Goal: Task Accomplishment & Management: Manage account settings

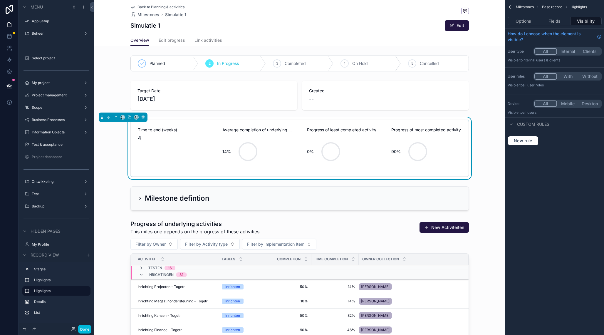
scroll to position [27, 0]
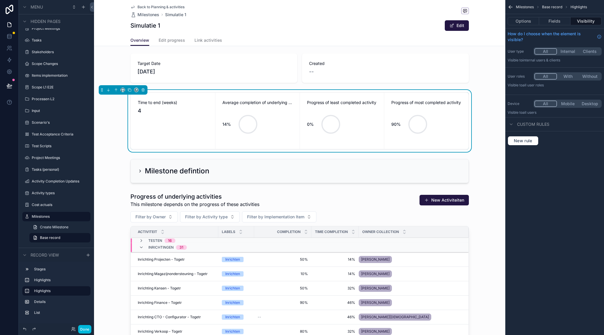
click at [84, 330] on button "Done" at bounding box center [84, 329] width 13 height 9
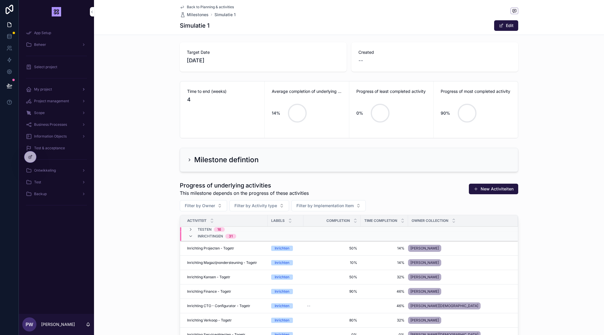
click at [51, 91] on span "My project" at bounding box center [43, 89] width 18 height 5
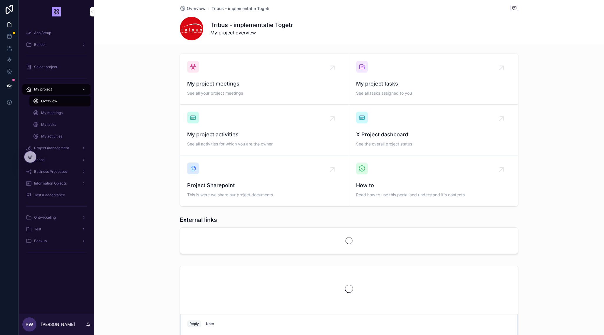
click at [58, 124] on div "My tasks" at bounding box center [60, 124] width 54 height 9
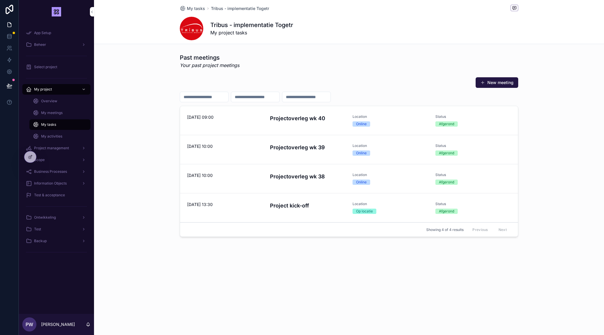
click at [54, 111] on span "My meetings" at bounding box center [51, 112] width 21 height 5
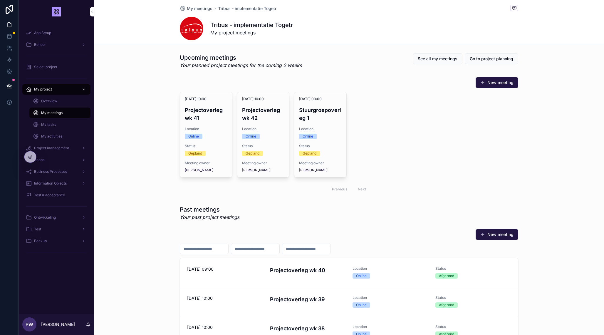
click at [49, 127] on div "My tasks" at bounding box center [60, 124] width 54 height 9
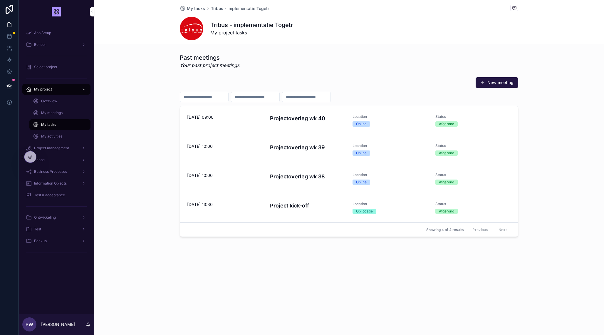
click at [51, 134] on span "My activities" at bounding box center [51, 136] width 21 height 5
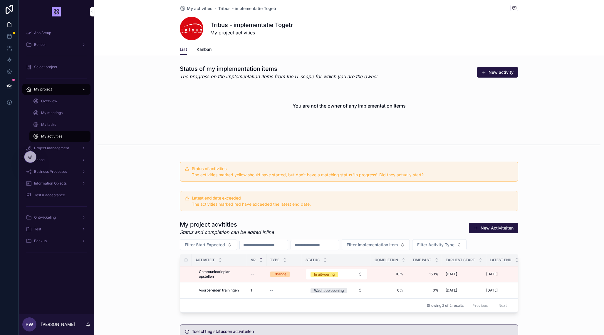
click at [50, 122] on div "My tasks" at bounding box center [60, 124] width 54 height 9
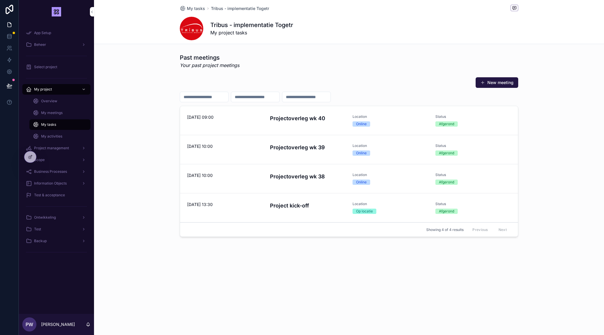
click at [53, 113] on span "My meetings" at bounding box center [51, 112] width 21 height 5
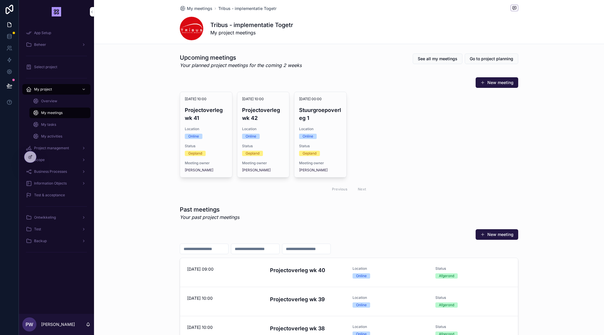
click at [49, 123] on span "My tasks" at bounding box center [48, 124] width 15 height 5
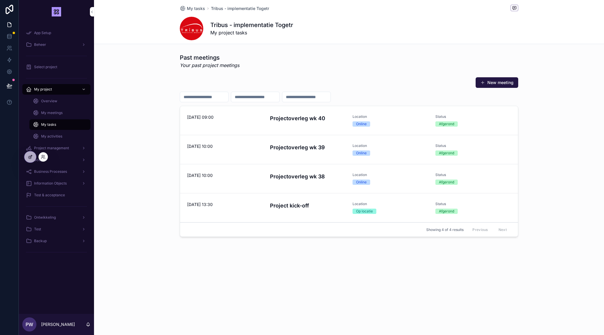
click at [32, 155] on icon at bounding box center [30, 156] width 5 height 5
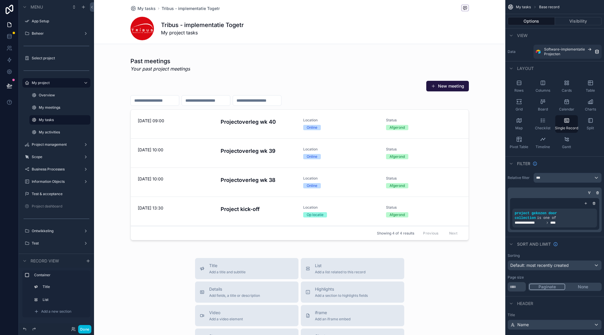
click at [216, 130] on div "scrollable content" at bounding box center [299, 257] width 411 height 514
click at [565, 50] on span "Software-implementatie" at bounding box center [564, 49] width 41 height 5
click at [230, 81] on div "scrollable content" at bounding box center [299, 149] width 411 height 197
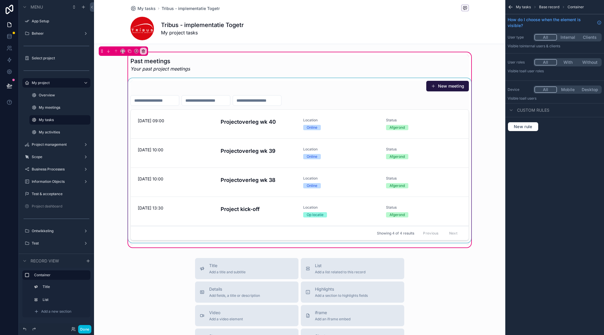
click at [227, 85] on div "scrollable content" at bounding box center [299, 161] width 345 height 167
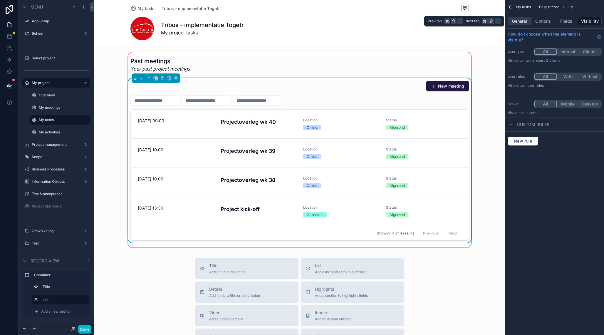
click at [523, 21] on button "General" at bounding box center [519, 21] width 24 height 8
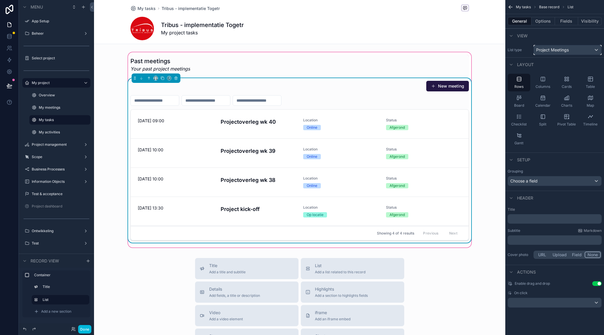
click at [550, 49] on span "Project Meetings" at bounding box center [552, 50] width 33 height 6
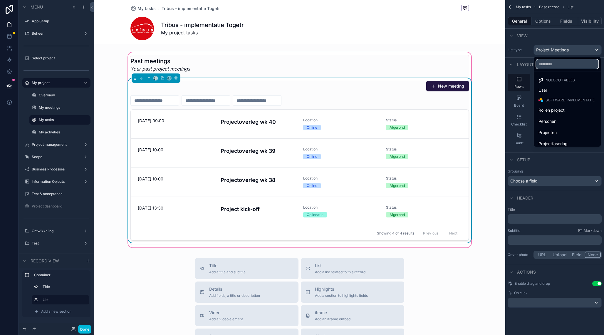
click at [547, 65] on input "text" at bounding box center [567, 63] width 62 height 9
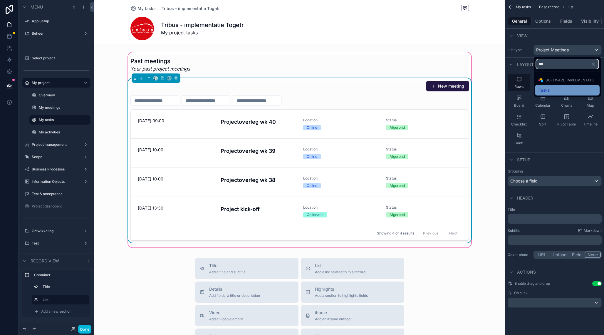
type input "***"
click at [546, 91] on span "Tasks" at bounding box center [543, 90] width 11 height 7
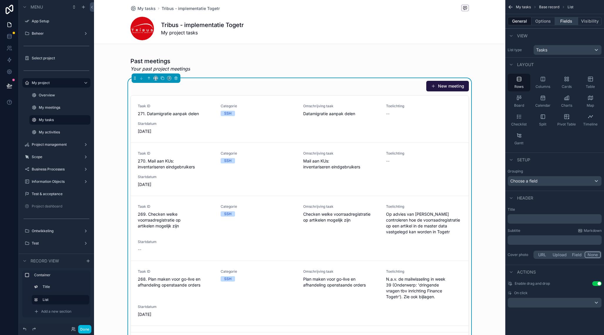
click at [565, 19] on button "Fields" at bounding box center [566, 21] width 23 height 8
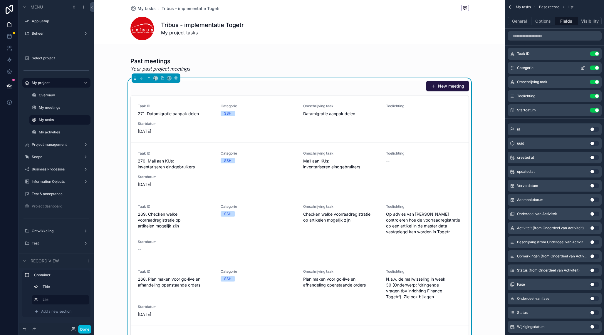
click at [595, 67] on button "Use setting" at bounding box center [593, 67] width 9 height 5
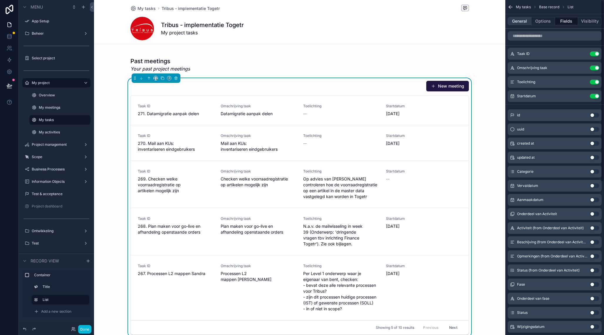
click at [519, 21] on button "General" at bounding box center [519, 21] width 24 height 8
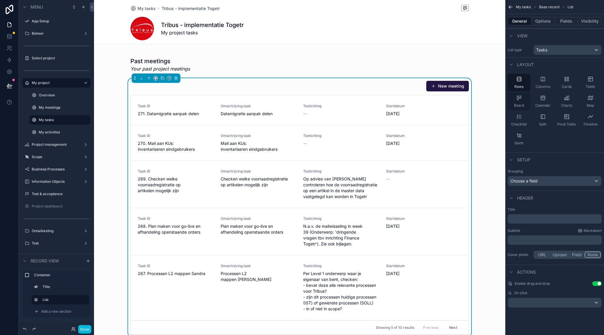
click at [520, 107] on span "Board" at bounding box center [519, 105] width 10 height 5
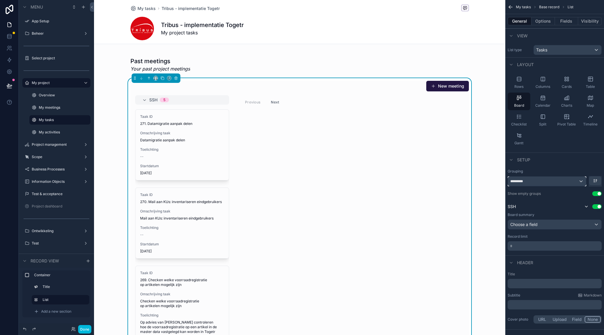
click at [538, 176] on div "*********" at bounding box center [547, 180] width 78 height 9
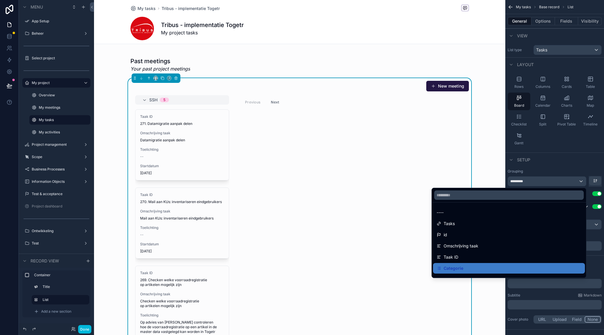
click at [539, 181] on div "scrollable content" at bounding box center [302, 167] width 604 height 335
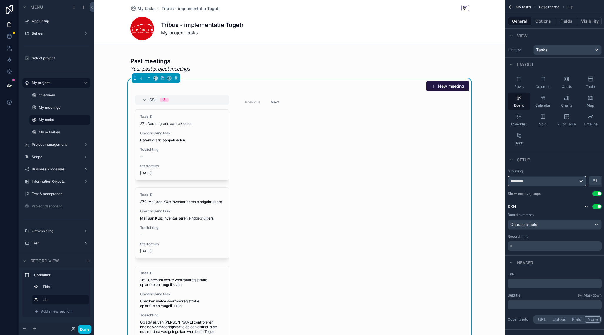
click at [539, 181] on div "*********" at bounding box center [547, 180] width 78 height 9
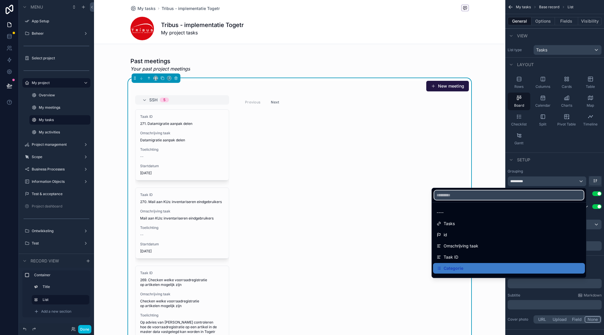
click at [474, 197] on input "text" at bounding box center [508, 194] width 149 height 9
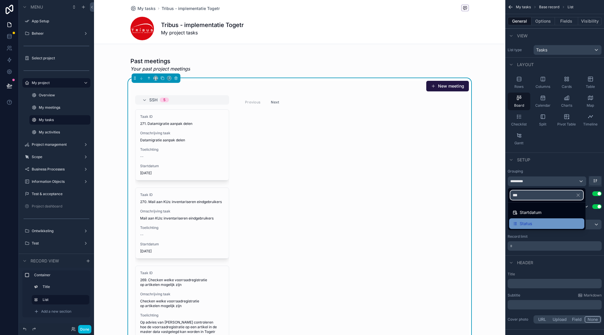
type input "***"
click at [530, 220] on span "Status" at bounding box center [525, 223] width 12 height 7
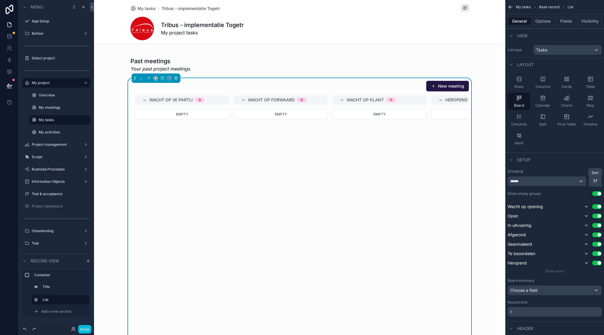
click at [597, 181] on icon "scrollable content" at bounding box center [594, 180] width 5 height 5
click at [585, 205] on span "Last -> First" at bounding box center [583, 205] width 23 height 7
click at [595, 181] on icon "scrollable content" at bounding box center [594, 180] width 5 height 5
click at [582, 195] on span "First -> Last" at bounding box center [583, 194] width 23 height 7
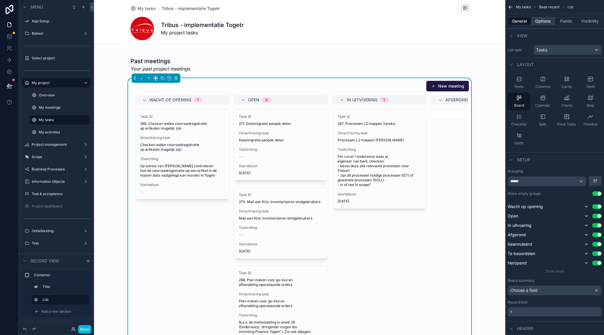
click at [544, 23] on button "Options" at bounding box center [542, 21] width 23 height 8
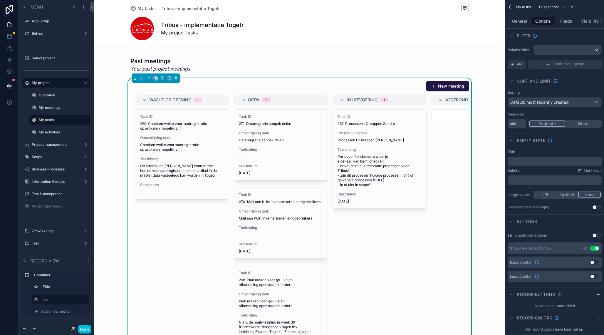
click at [550, 44] on div "Relative filter AND Condition group" at bounding box center [554, 57] width 99 height 29
click at [550, 47] on div "scrollable content" at bounding box center [567, 49] width 68 height 9
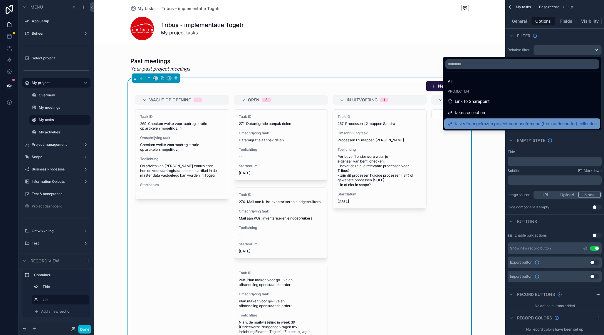
click at [510, 123] on span "tasks from gekozen project voor hoofdmenu (from actiehouder) collection" at bounding box center [525, 123] width 142 height 7
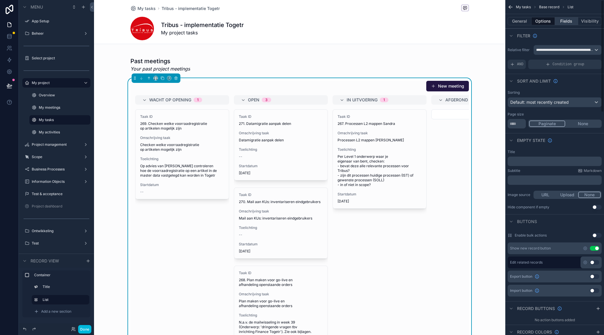
click at [569, 21] on button "Fields" at bounding box center [566, 21] width 23 height 8
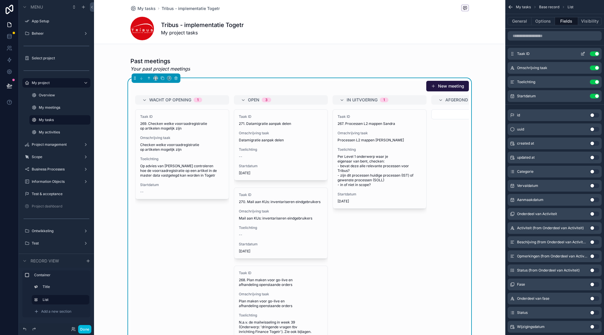
click at [583, 53] on icon "scrollable content" at bounding box center [582, 53] width 5 height 5
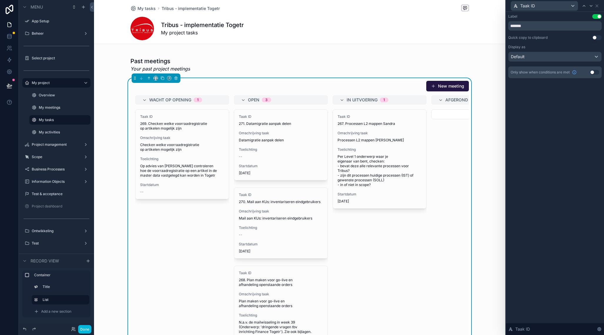
click at [596, 16] on button "Use setting" at bounding box center [596, 16] width 9 height 5
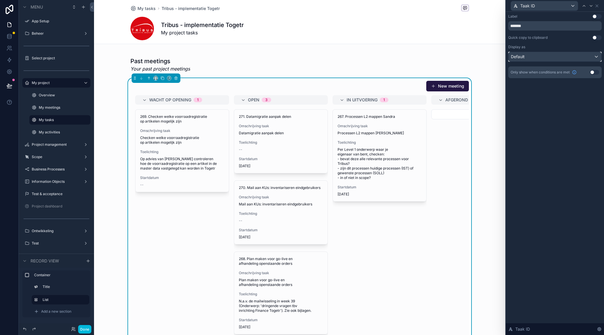
click at [536, 57] on div "Default" at bounding box center [554, 56] width 93 height 9
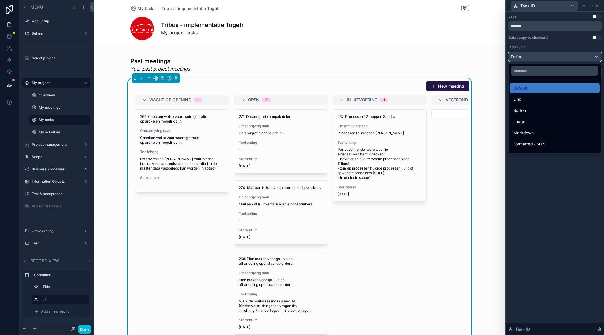
scroll to position [64, 0]
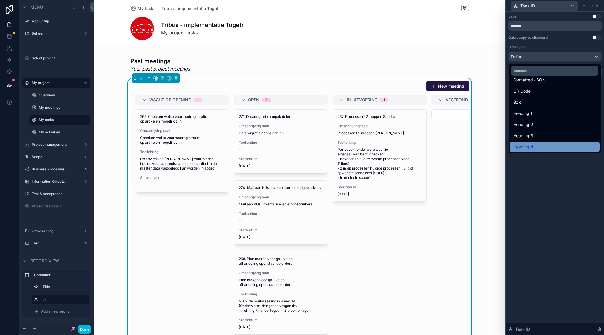
click at [533, 144] on div "Heading 4" at bounding box center [554, 146] width 83 height 7
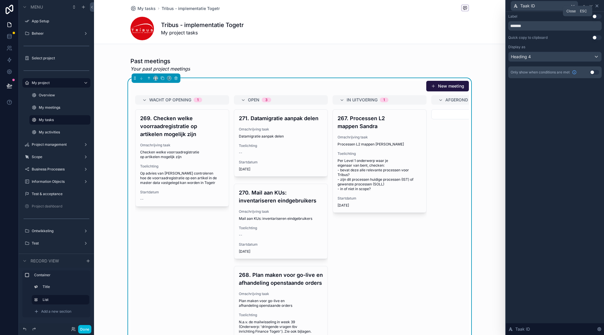
click at [598, 6] on icon at bounding box center [596, 6] width 5 height 5
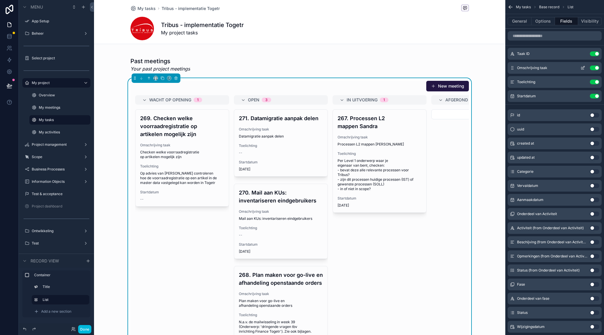
click at [592, 68] on button "Use setting" at bounding box center [593, 67] width 9 height 5
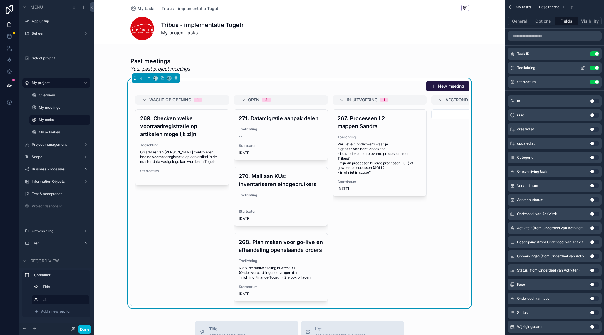
click at [593, 67] on button "Use setting" at bounding box center [593, 67] width 9 height 5
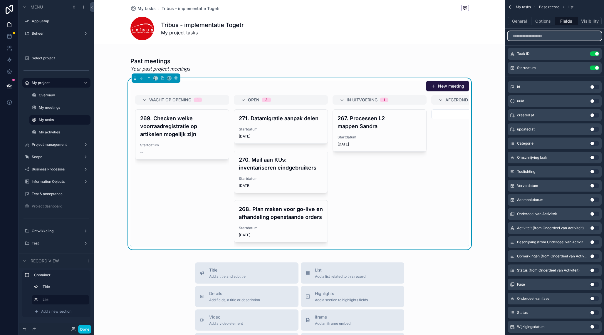
click at [541, 36] on input "scrollable content" at bounding box center [554, 35] width 94 height 9
click at [592, 186] on button "Use setting" at bounding box center [593, 185] width 9 height 5
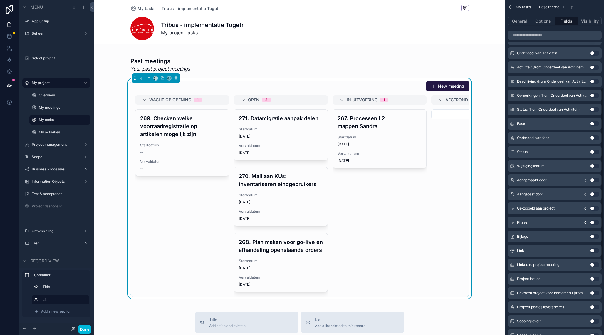
scroll to position [161, 0]
click at [538, 39] on input "scrollable content" at bounding box center [554, 35] width 94 height 9
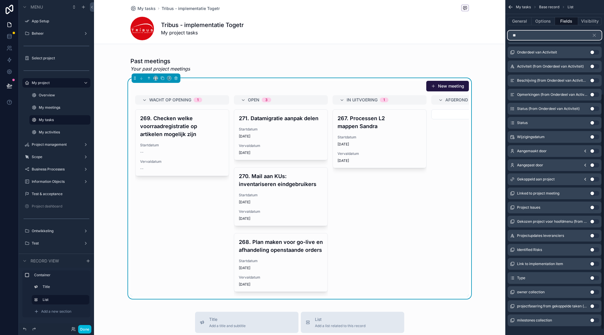
scroll to position [0, 0]
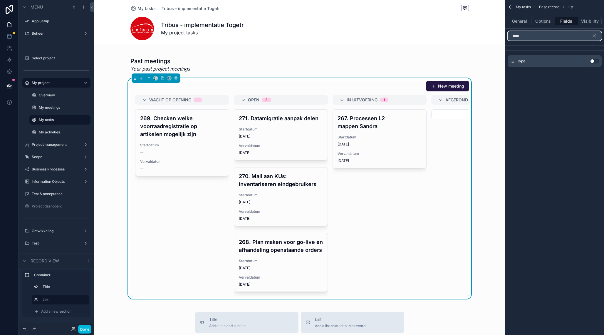
type input "****"
click at [593, 63] on button "Use setting" at bounding box center [593, 61] width 9 height 5
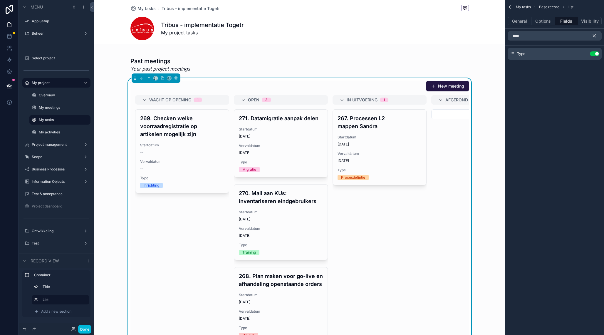
click at [593, 36] on icon "scrollable content" at bounding box center [593, 35] width 5 height 5
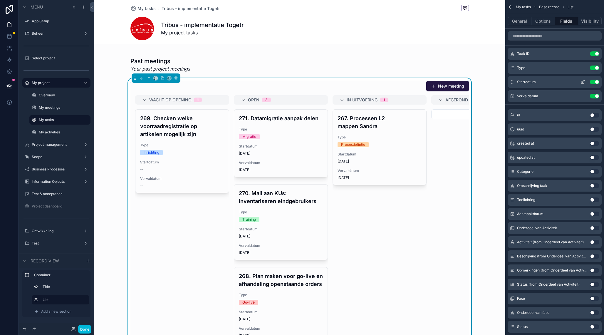
click at [594, 82] on button "Use setting" at bounding box center [593, 82] width 9 height 5
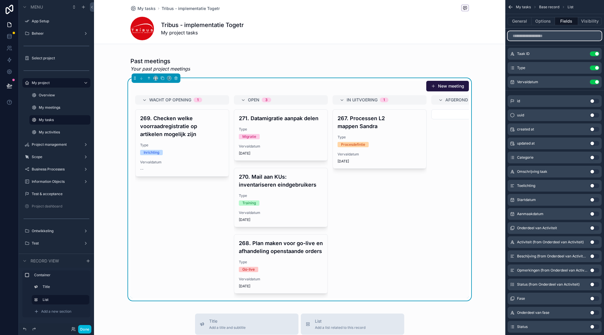
click at [540, 35] on input "scrollable content" at bounding box center [554, 35] width 94 height 9
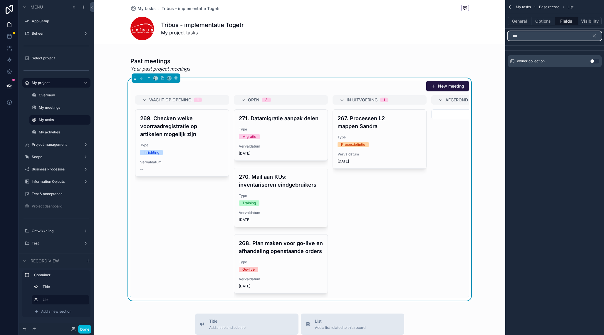
type input "***"
click at [594, 61] on button "Use setting" at bounding box center [593, 61] width 9 height 5
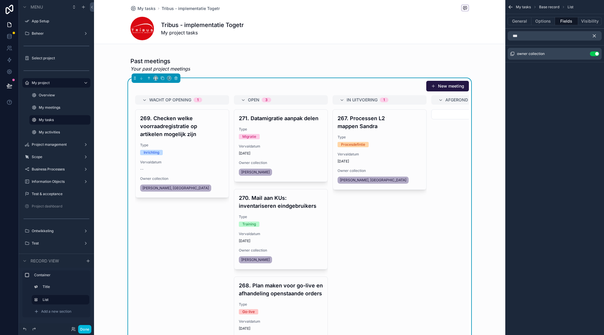
click at [595, 36] on icon "scrollable content" at bounding box center [593, 35] width 5 height 5
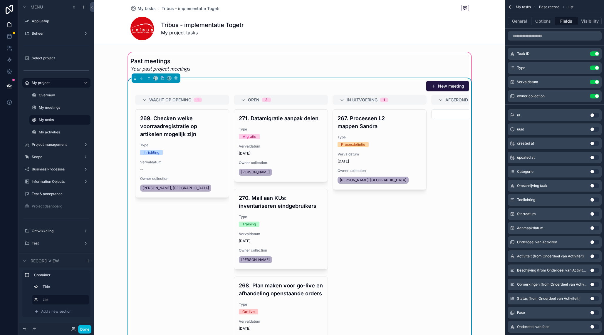
click at [296, 82] on div "New meeting" at bounding box center [299, 85] width 338 height 11
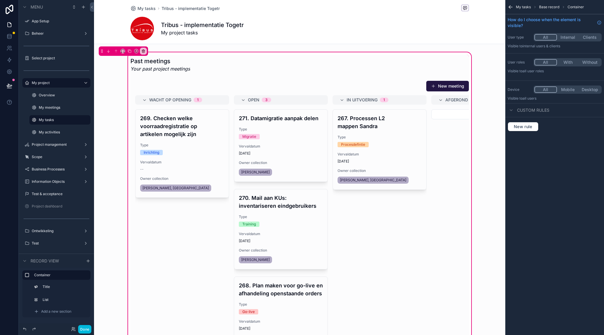
click at [511, 6] on icon "scrollable content" at bounding box center [510, 7] width 6 height 6
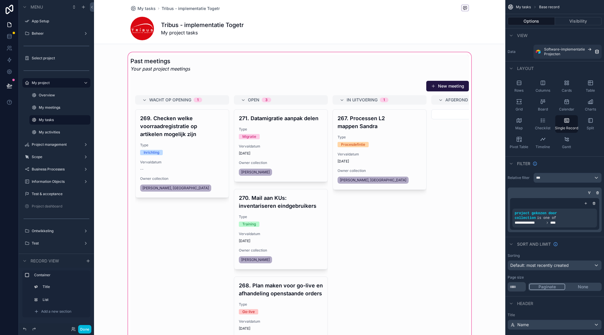
click at [358, 86] on div "scrollable content" at bounding box center [299, 201] width 411 height 301
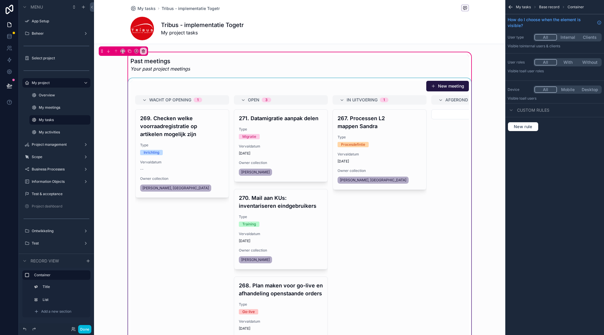
click at [332, 87] on div "scrollable content" at bounding box center [299, 213] width 345 height 270
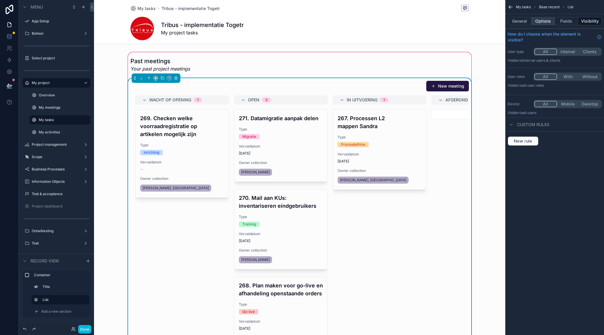
click at [540, 19] on button "Options" at bounding box center [542, 21] width 23 height 8
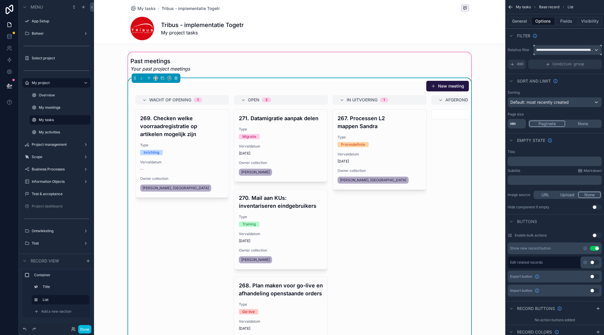
click at [553, 50] on span "**********" at bounding box center [565, 50] width 58 height 5
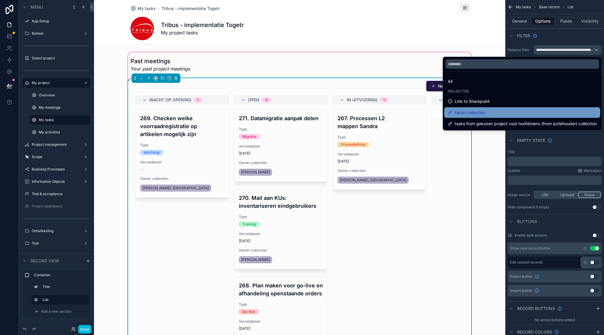
click at [512, 109] on div "taken collection" at bounding box center [522, 112] width 156 height 11
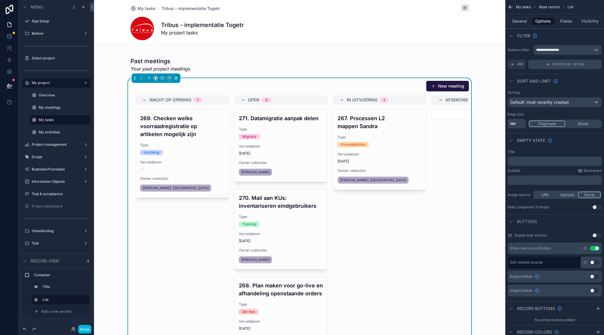
click at [540, 65] on div "Condition group" at bounding box center [564, 64] width 73 height 9
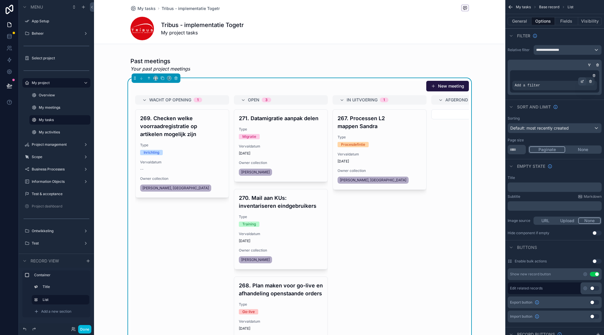
click at [583, 80] on icon "scrollable content" at bounding box center [583, 81] width 2 height 2
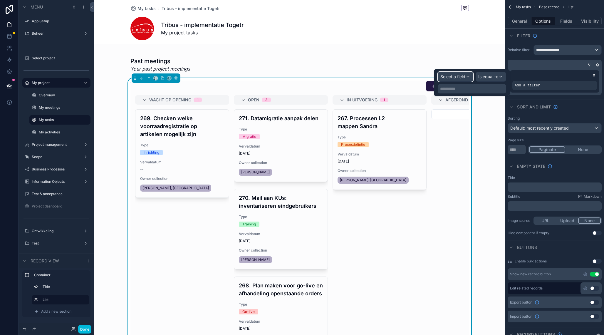
click at [453, 76] on span "Select a field" at bounding box center [452, 76] width 25 height 5
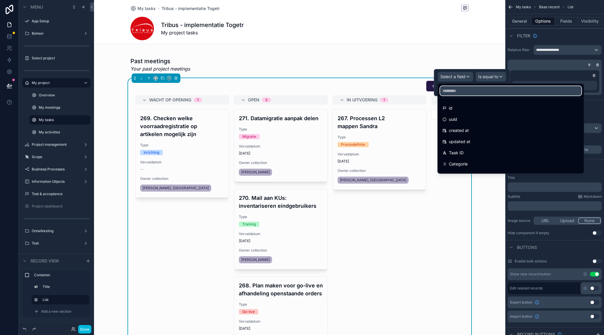
click at [464, 90] on input "text" at bounding box center [510, 90] width 141 height 9
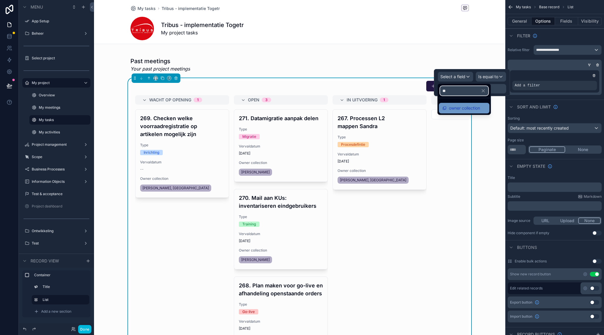
type input "**"
click at [469, 112] on div "owner collection" at bounding box center [464, 108] width 50 height 11
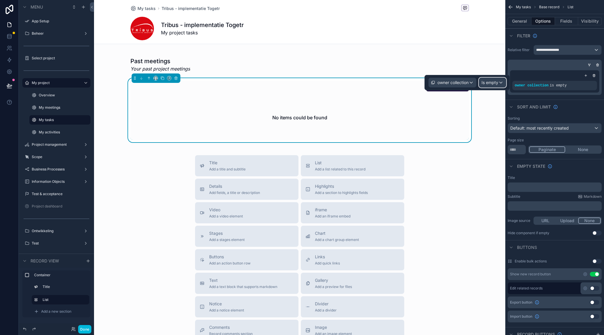
click at [488, 86] on div "Is empty" at bounding box center [492, 82] width 27 height 9
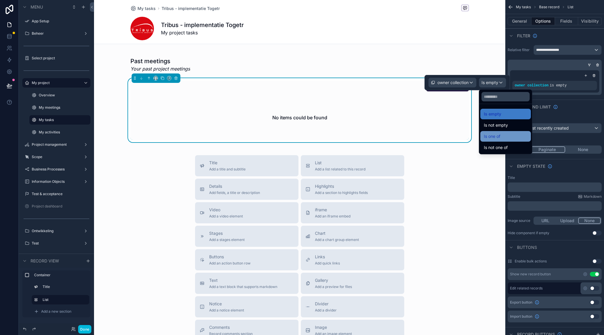
click at [496, 134] on span "Is one of" at bounding box center [492, 136] width 16 height 7
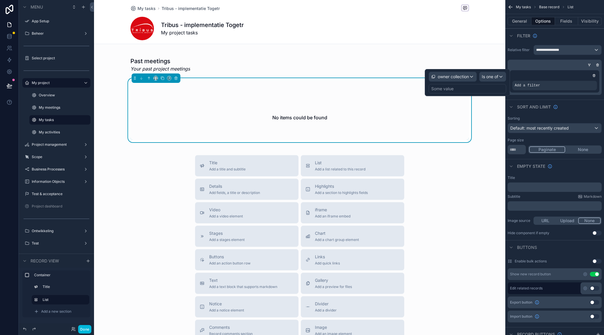
click at [455, 88] on div "Some value" at bounding box center [467, 88] width 78 height 9
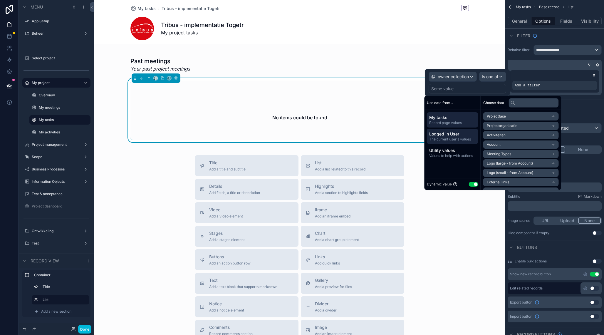
click at [449, 139] on span "The current user's values" at bounding box center [452, 139] width 47 height 5
click at [506, 144] on li "User" at bounding box center [520, 144] width 75 height 8
click at [538, 125] on li "User" at bounding box center [520, 127] width 75 height 8
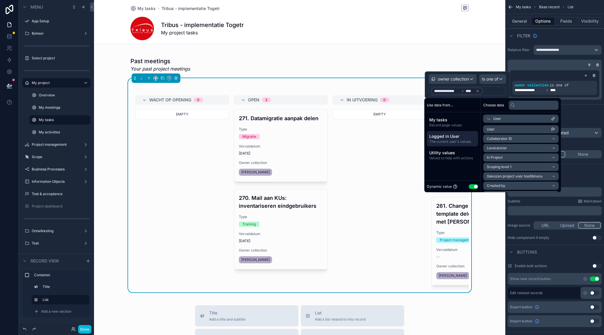
click at [487, 244] on div "Past meetings Your past project meetings New meeting Wacht op opening 0 Empty O…" at bounding box center [299, 173] width 411 height 245
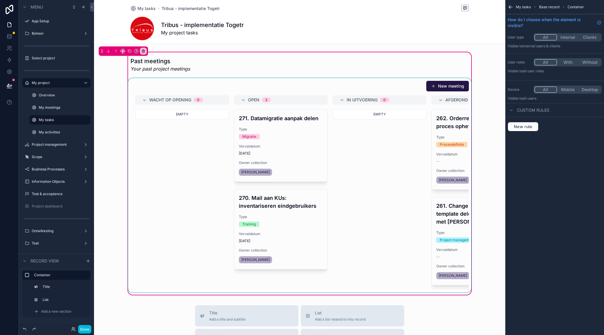
click at [441, 98] on div "scrollable content" at bounding box center [299, 185] width 345 height 214
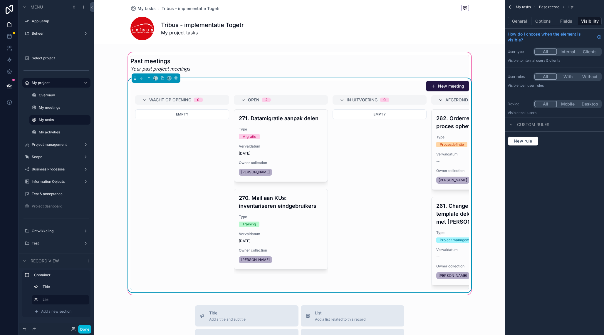
click at [440, 98] on icon "scrollable content" at bounding box center [440, 100] width 5 height 5
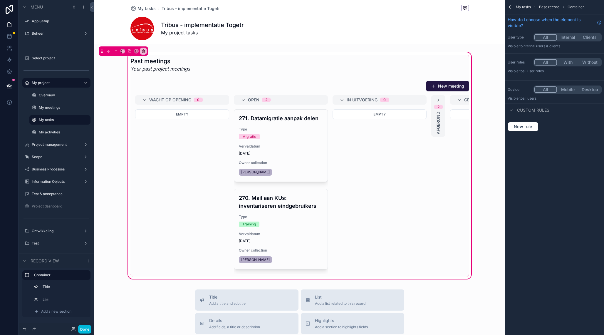
click at [513, 7] on icon "scrollable content" at bounding box center [510, 7] width 6 height 6
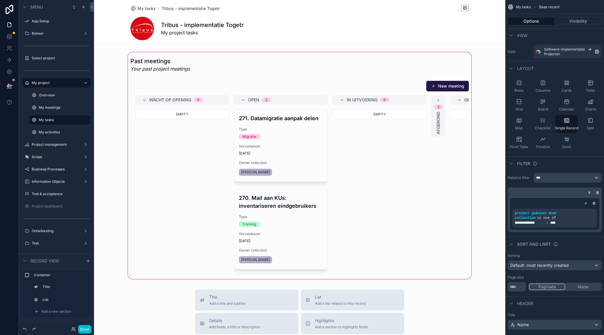
click at [363, 146] on div "scrollable content" at bounding box center [299, 165] width 411 height 229
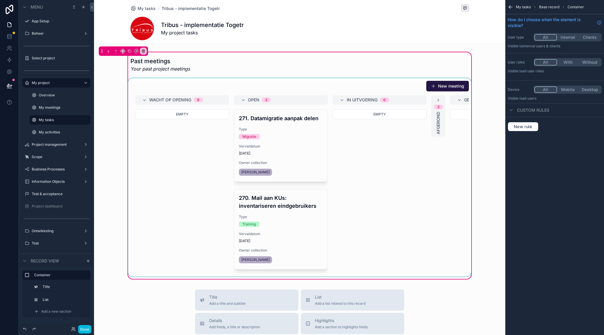
click at [384, 140] on div "scrollable content" at bounding box center [299, 177] width 345 height 198
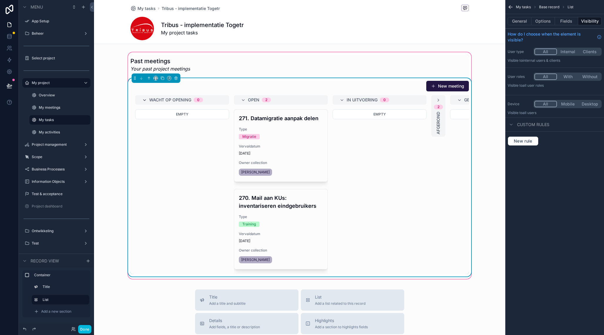
click at [143, 98] on icon "scrollable content" at bounding box center [144, 100] width 5 height 5
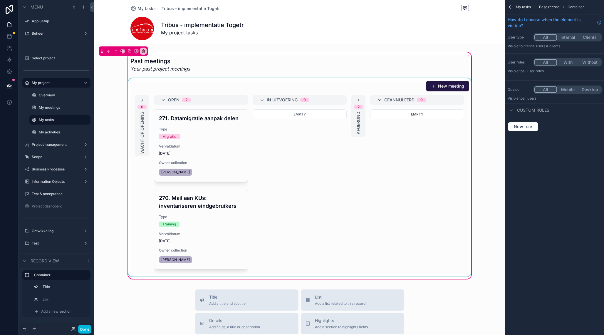
click at [378, 100] on div "scrollable content" at bounding box center [299, 177] width 345 height 198
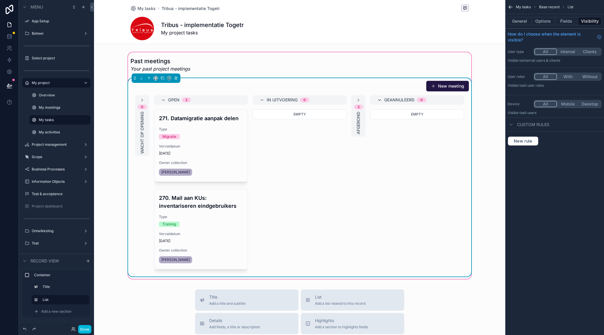
click at [379, 100] on icon "scrollable content" at bounding box center [379, 100] width 5 height 5
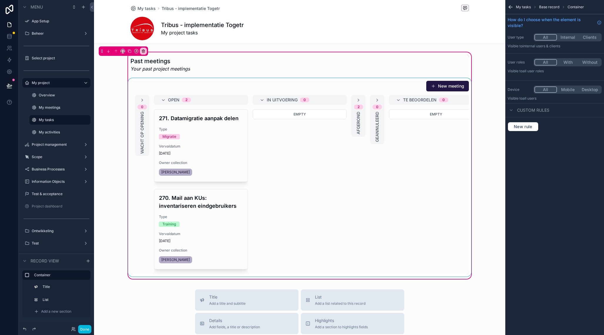
click at [399, 99] on div "scrollable content" at bounding box center [299, 177] width 345 height 198
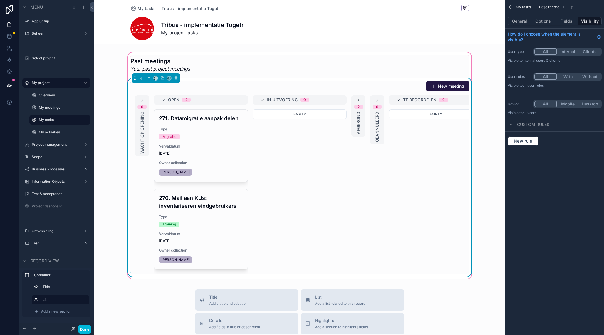
click at [400, 99] on icon "scrollable content" at bounding box center [398, 100] width 5 height 5
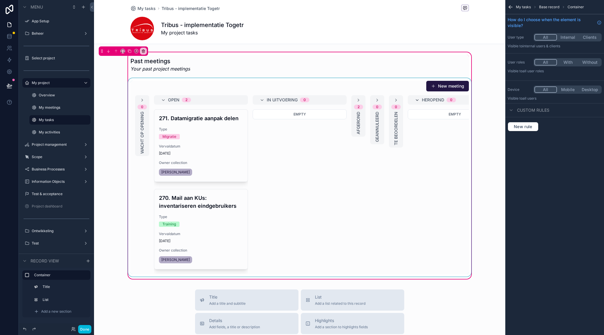
click at [414, 100] on div "scrollable content" at bounding box center [299, 177] width 345 height 198
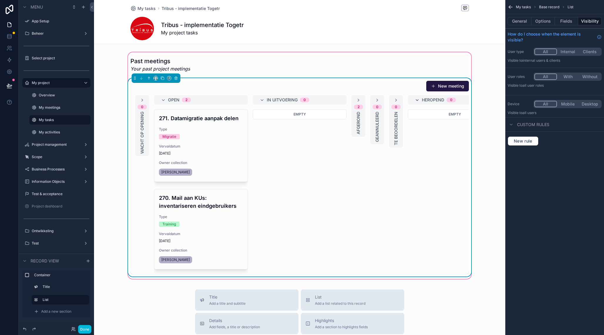
click at [416, 100] on icon "scrollable content" at bounding box center [417, 100] width 5 height 5
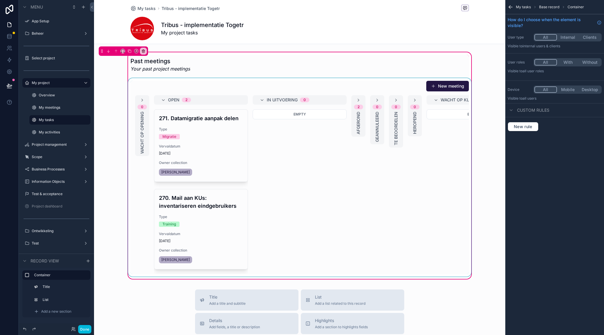
click at [434, 100] on div "scrollable content" at bounding box center [299, 177] width 345 height 198
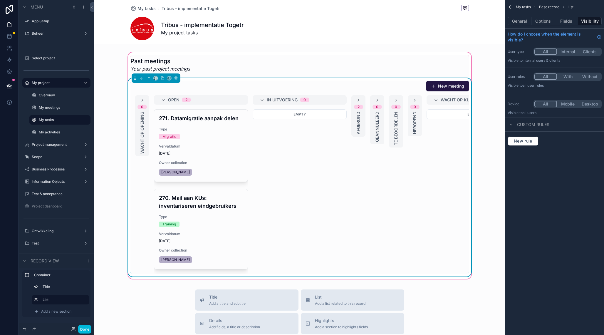
click at [435, 100] on icon "scrollable content" at bounding box center [435, 100] width 5 height 5
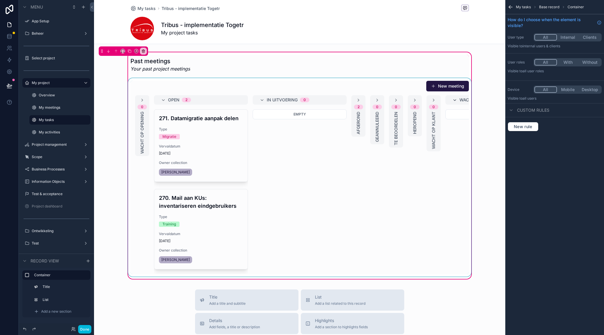
click at [454, 100] on div "scrollable content" at bounding box center [299, 177] width 345 height 198
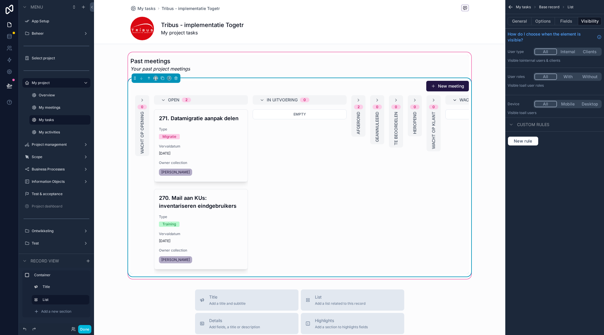
click at [454, 100] on icon "scrollable content" at bounding box center [454, 100] width 5 height 5
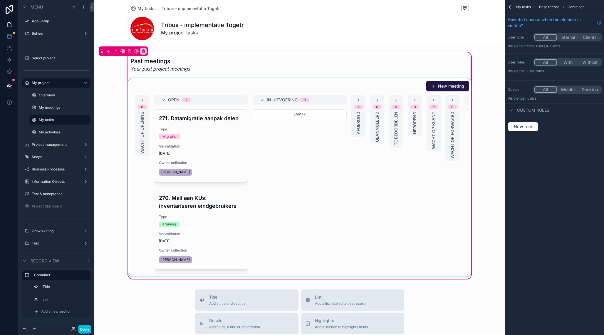
click at [466, 99] on div "scrollable content" at bounding box center [299, 177] width 345 height 198
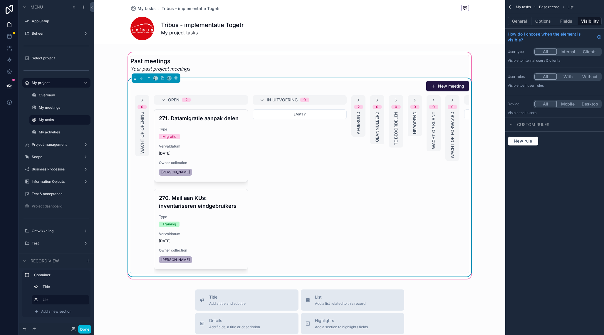
click at [465, 99] on div "Wacht op 3e partij 0" at bounding box center [511, 99] width 94 height 9
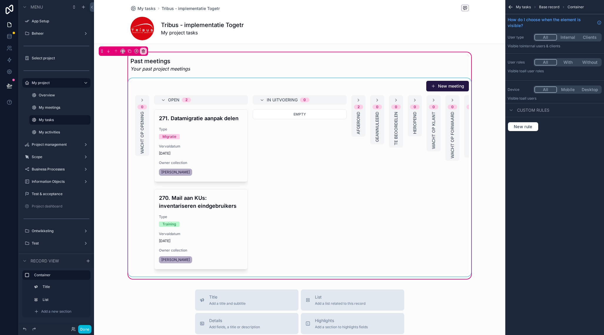
click at [449, 87] on div "scrollable content" at bounding box center [299, 177] width 345 height 198
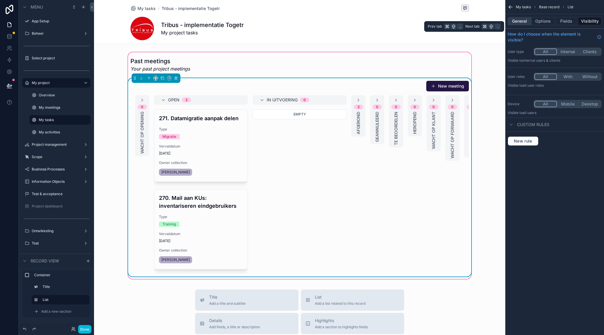
click at [516, 19] on button "General" at bounding box center [519, 21] width 24 height 8
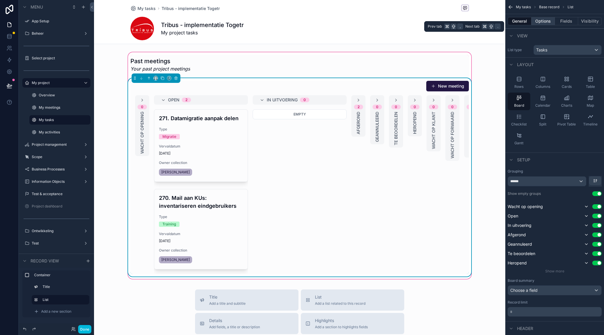
click at [539, 19] on button "Options" at bounding box center [542, 21] width 23 height 8
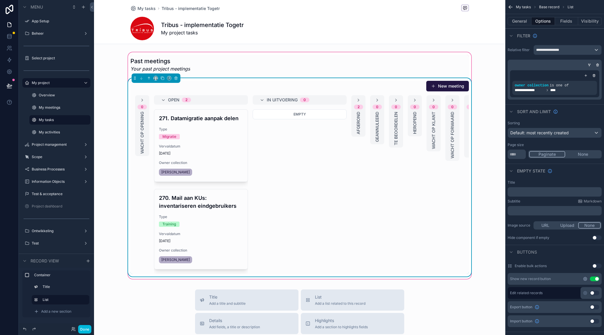
click at [586, 278] on icon "scrollable content" at bounding box center [584, 278] width 5 height 5
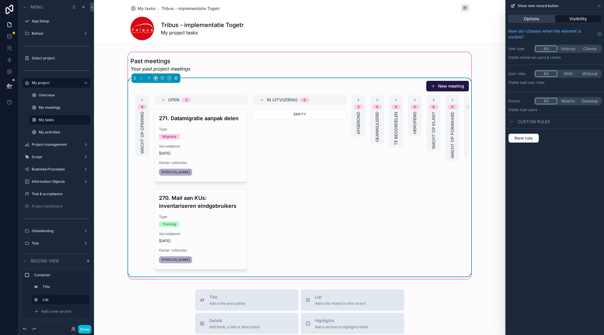
click at [535, 20] on button "Options" at bounding box center [531, 19] width 47 height 8
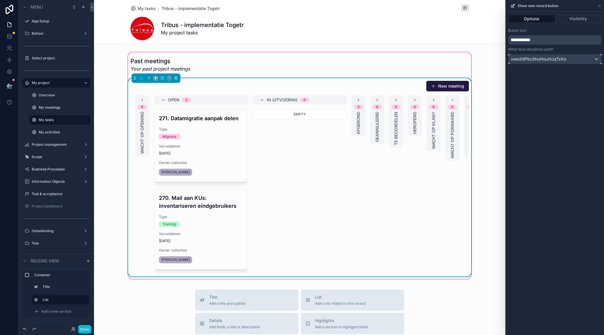
click at [569, 58] on div "vew2tiiPbc8huHrsJHJqTzXo" at bounding box center [554, 58] width 93 height 9
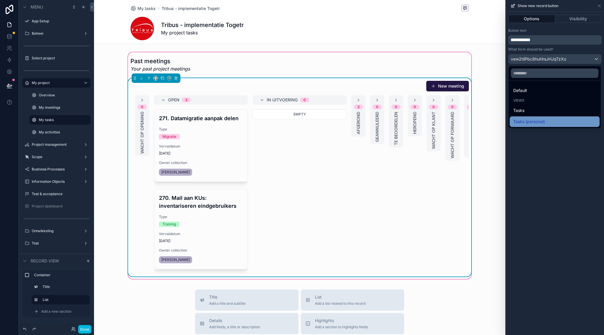
click at [547, 121] on div "Tasks (personal)" at bounding box center [554, 121] width 83 height 7
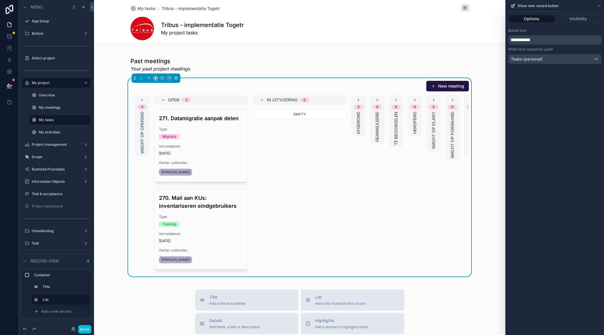
click at [521, 42] on span "**********" at bounding box center [520, 40] width 20 height 4
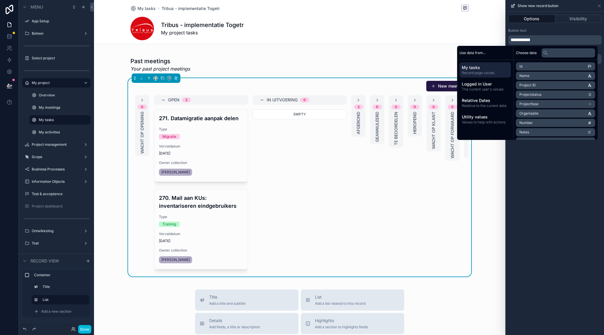
click at [521, 41] on span "**********" at bounding box center [520, 40] width 20 height 4
click at [547, 199] on div "**********" at bounding box center [555, 173] width 98 height 323
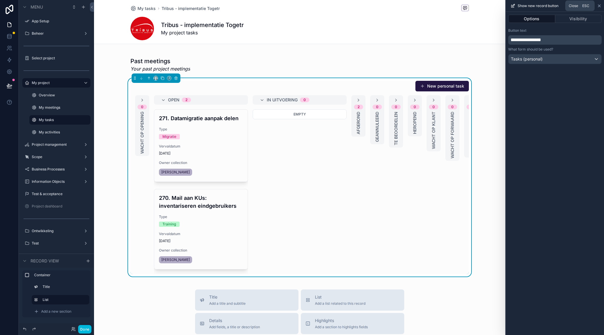
click at [601, 6] on icon at bounding box center [599, 6] width 5 height 5
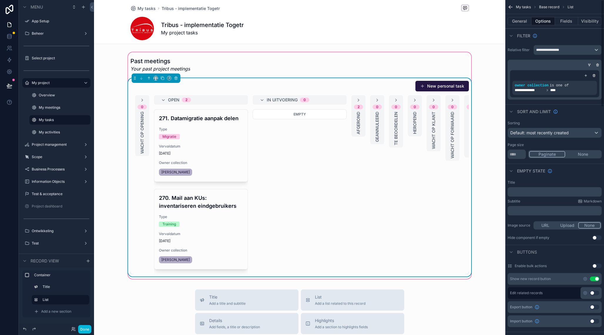
click at [306, 84] on div "New personal task" at bounding box center [299, 85] width 338 height 11
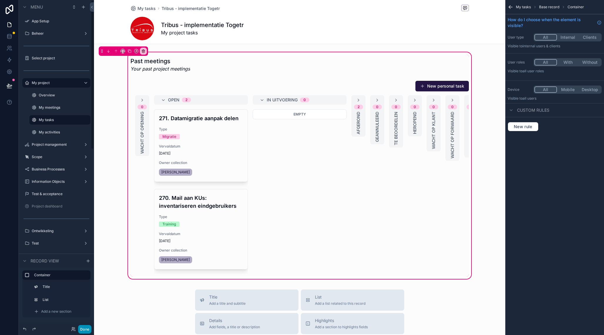
click at [83, 327] on button "Done" at bounding box center [84, 329] width 13 height 9
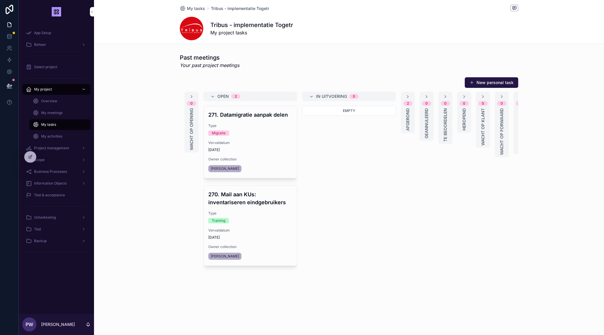
click at [477, 84] on button "New personal task" at bounding box center [490, 82] width 53 height 11
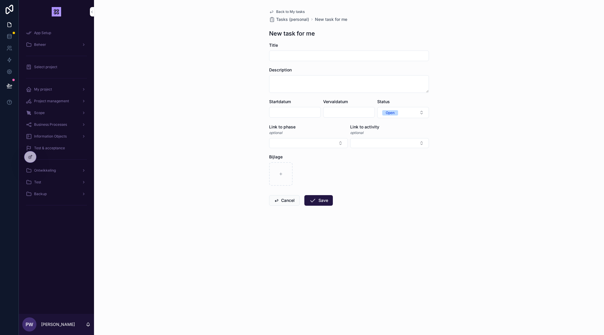
click at [326, 57] on input "scrollable content" at bounding box center [348, 56] width 159 height 8
click at [287, 55] on input "**********" at bounding box center [348, 56] width 159 height 8
drag, startPoint x: 319, startPoint y: 59, endPoint x: 257, endPoint y: 51, distance: 62.2
click at [269, 52] on input "**********" at bounding box center [348, 56] width 159 height 8
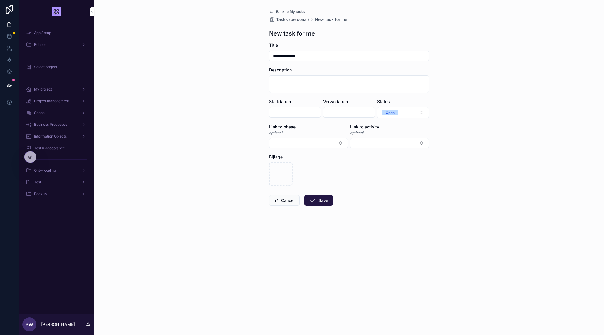
type input "**********"
click at [283, 83] on textarea "scrollable content" at bounding box center [349, 84] width 160 height 18
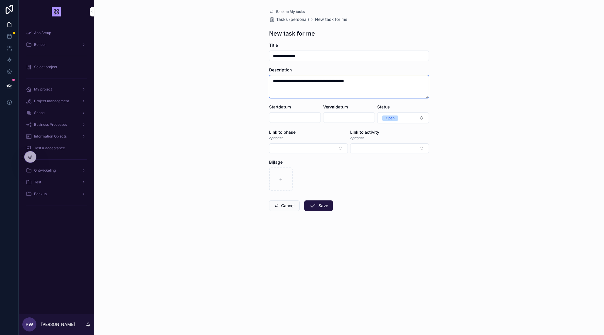
type textarea "**********"
click at [278, 115] on input "scrollable content" at bounding box center [294, 117] width 51 height 8
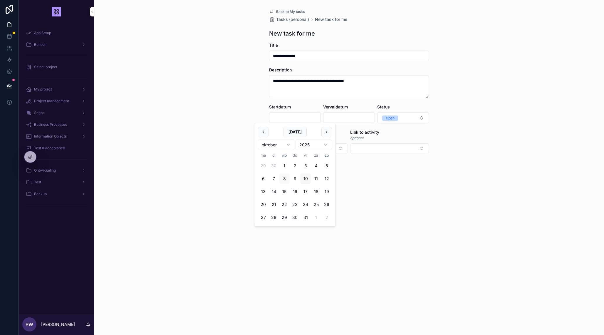
click at [306, 179] on button "10" at bounding box center [305, 178] width 11 height 11
type input "**********"
click at [344, 119] on input "scrollable content" at bounding box center [348, 117] width 51 height 8
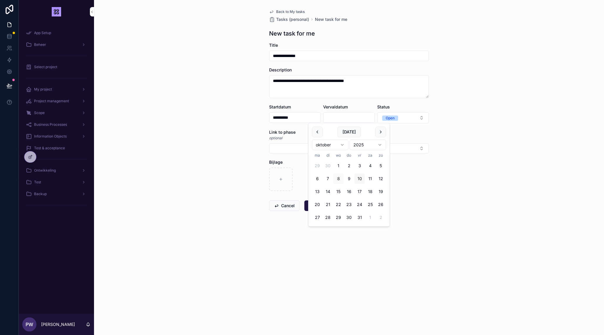
click at [361, 179] on button "10" at bounding box center [359, 178] width 11 height 11
type input "**********"
click at [252, 162] on div "**********" at bounding box center [349, 167] width 510 height 335
click at [290, 150] on button "Select Button" at bounding box center [308, 148] width 79 height 10
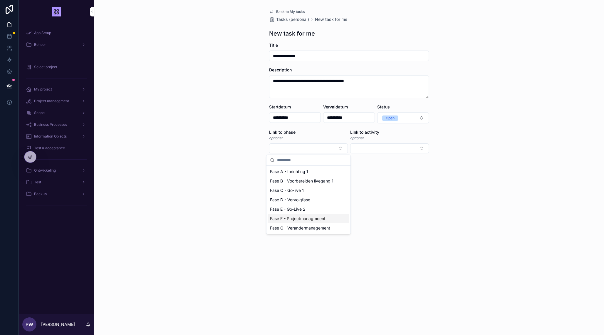
click at [307, 219] on span "Fase F - Projectmanagmeent" at bounding box center [297, 218] width 55 height 6
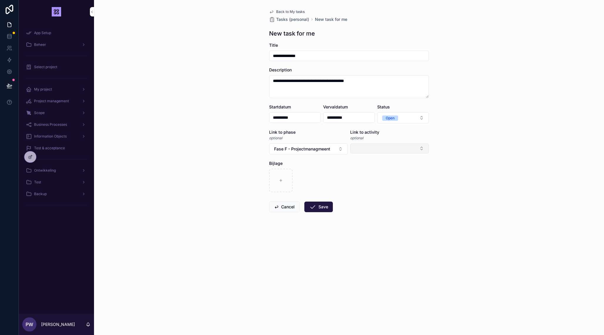
click at [366, 149] on button "Select Button" at bounding box center [389, 148] width 79 height 10
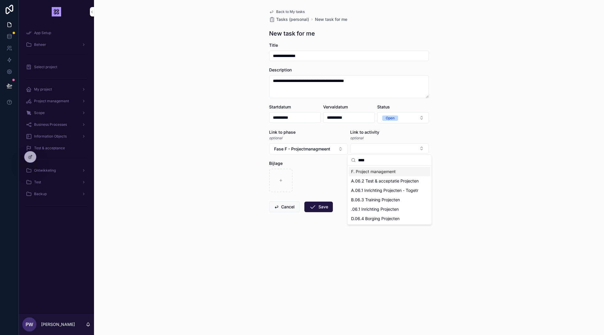
type input "****"
click at [377, 171] on span "F. Project management" at bounding box center [373, 172] width 45 height 6
click at [314, 253] on div "**********" at bounding box center [349, 167] width 510 height 335
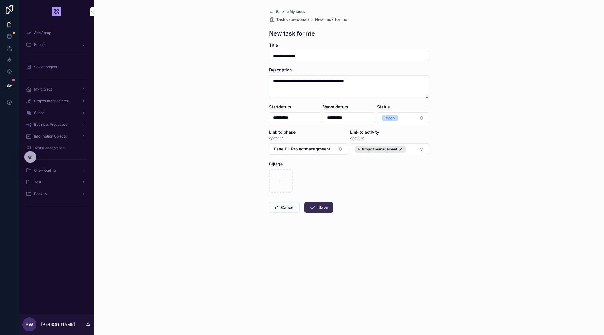
click at [325, 206] on button "Save" at bounding box center [318, 207] width 28 height 11
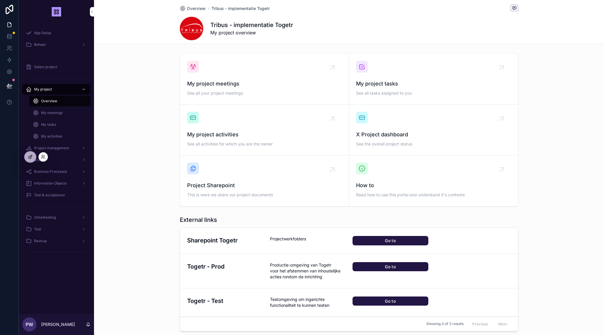
click at [29, 159] on icon at bounding box center [30, 156] width 5 height 5
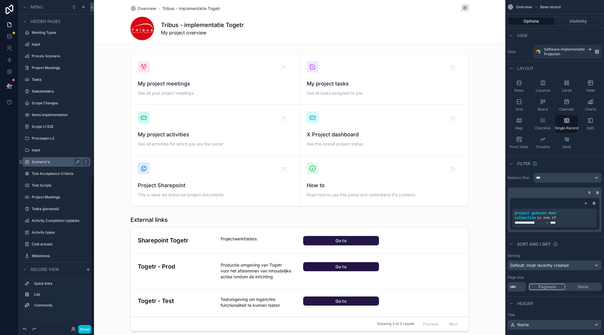
scroll to position [382, 0]
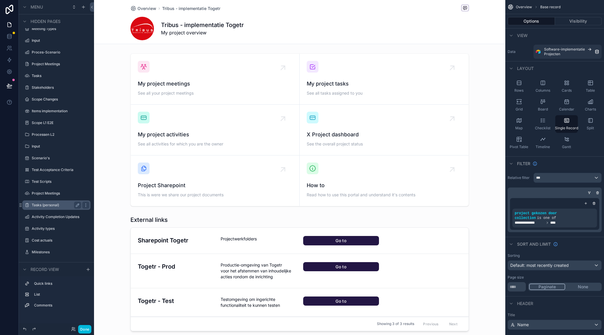
click at [49, 202] on div "Tasks (personal)" at bounding box center [56, 204] width 66 height 9
click at [51, 205] on label "Tasks (personal)" at bounding box center [55, 206] width 47 height 5
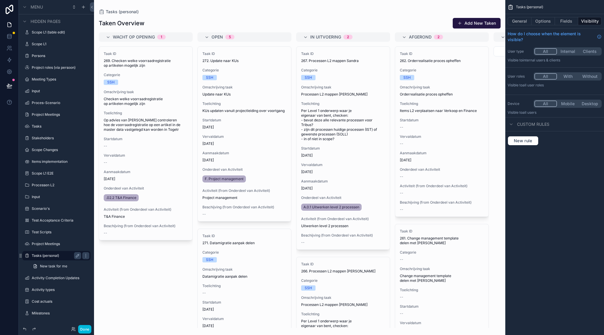
scroll to position [281, 0]
click at [58, 269] on link "New task for me" at bounding box center [59, 266] width 61 height 9
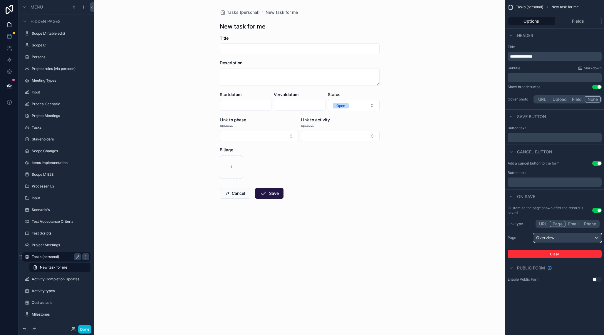
click at [550, 241] on div "Overview" at bounding box center [567, 237] width 68 height 9
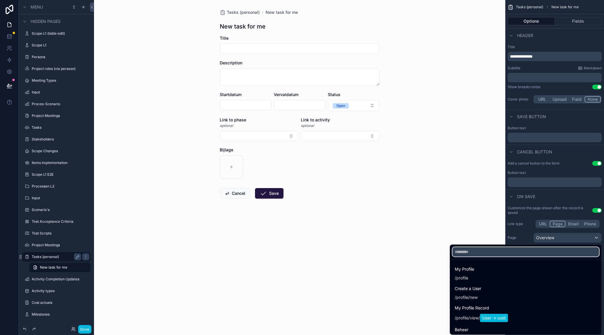
click at [492, 251] on input "text" at bounding box center [525, 251] width 146 height 9
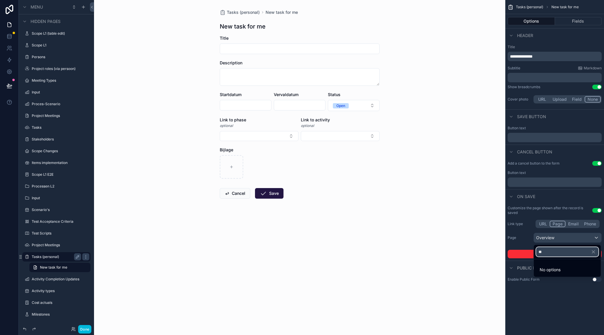
type input "*"
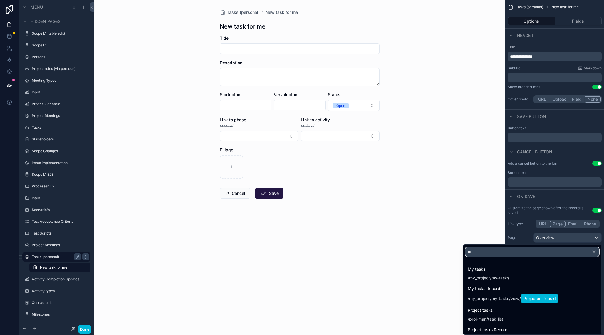
type input "***"
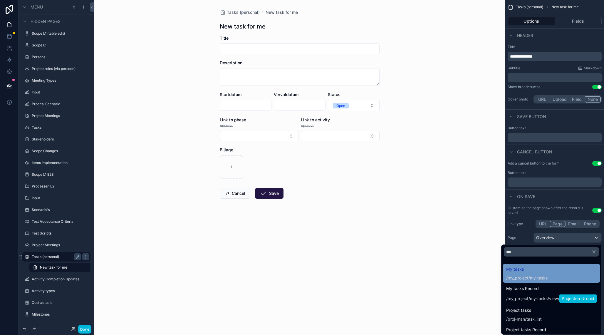
click at [536, 279] on div "/my_project/my-tasks" at bounding box center [526, 278] width 41 height 6
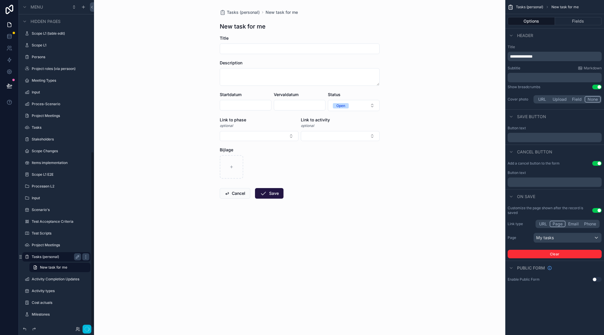
scroll to position [282, 0]
click at [554, 294] on div "**********" at bounding box center [554, 167] width 99 height 335
click at [31, 26] on div "Hidden pages" at bounding box center [56, 21] width 75 height 14
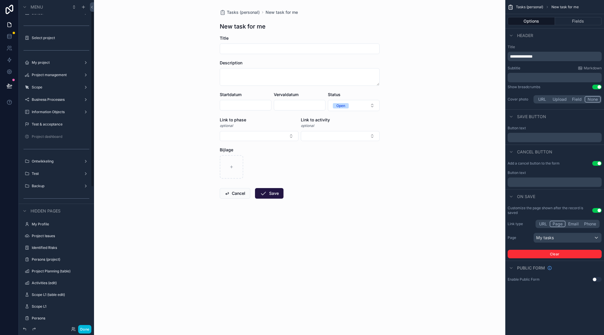
scroll to position [0, 0]
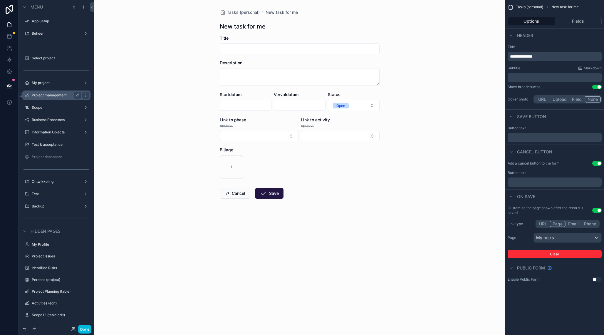
click at [58, 94] on label "Project management" at bounding box center [55, 95] width 47 height 5
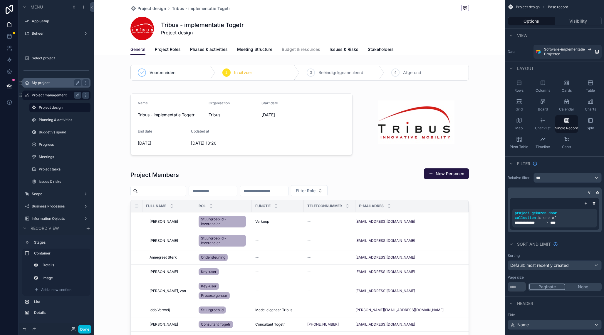
click at [57, 86] on div "My project" at bounding box center [56, 82] width 49 height 7
click at [37, 83] on label "My project" at bounding box center [55, 82] width 47 height 5
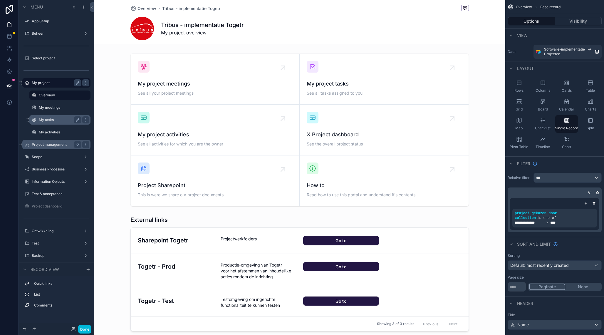
click at [53, 118] on label "My tasks" at bounding box center [59, 119] width 40 height 5
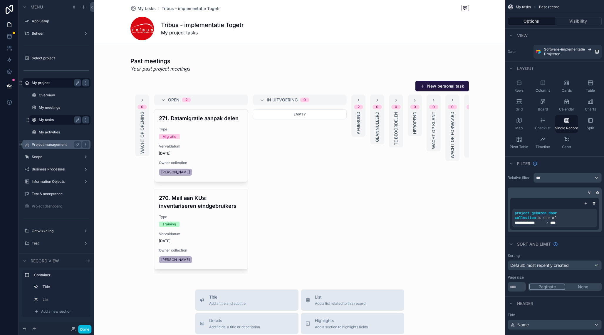
click at [272, 159] on div "scrollable content" at bounding box center [299, 272] width 411 height 545
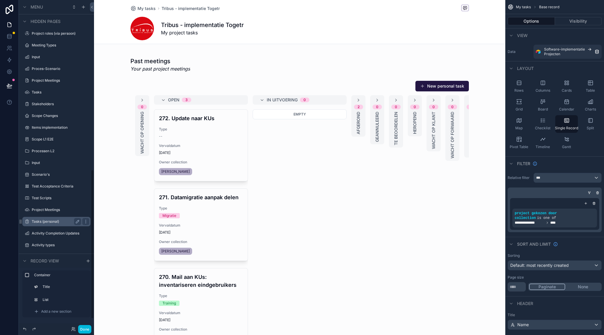
scroll to position [391, 0]
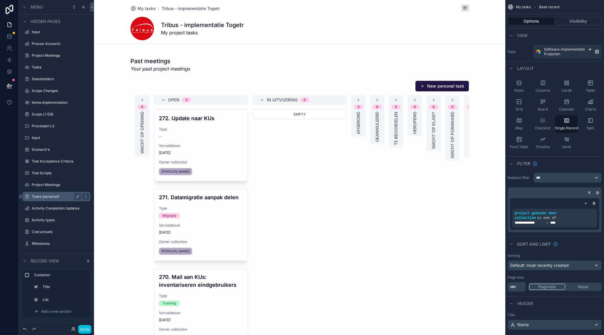
click at [58, 198] on label "Tasks (personal)" at bounding box center [55, 196] width 47 height 5
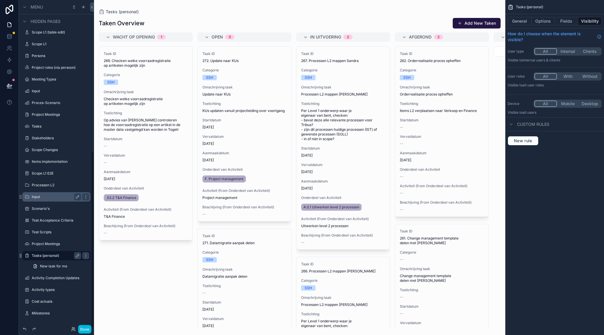
scroll to position [282, 0]
click at [475, 25] on div "scrollable content" at bounding box center [299, 167] width 411 height 335
click at [477, 23] on button "Add New Taken" at bounding box center [476, 23] width 48 height 11
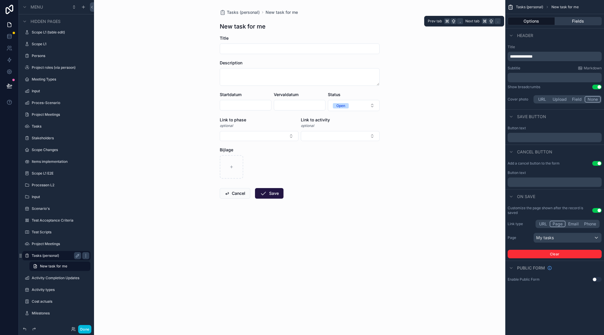
click at [586, 22] on button "Fields" at bounding box center [578, 21] width 47 height 8
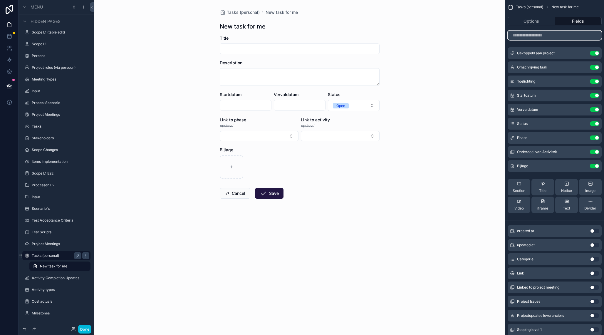
click at [538, 36] on input "scrollable content" at bounding box center [554, 35] width 94 height 9
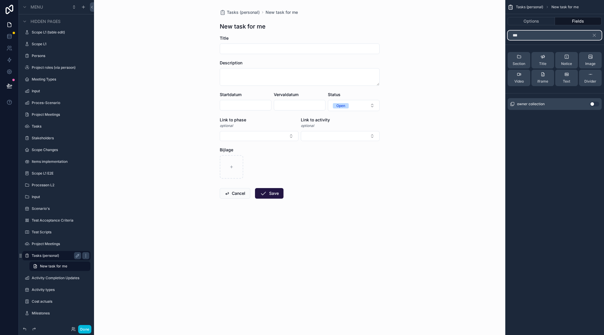
type input "***"
click at [595, 105] on button "Use setting" at bounding box center [593, 104] width 9 height 5
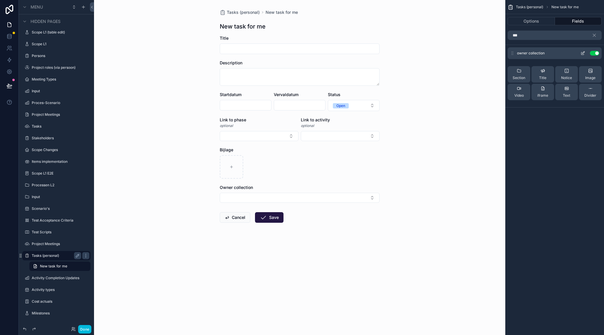
click at [581, 53] on icon "scrollable content" at bounding box center [582, 53] width 5 height 5
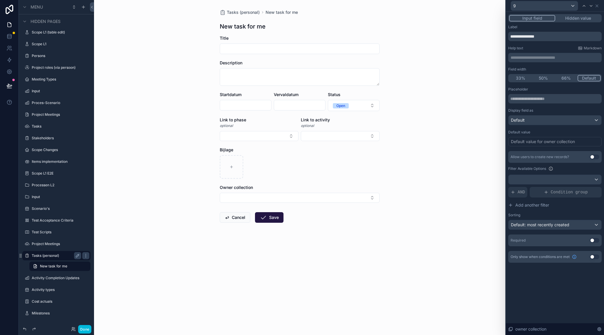
click at [523, 78] on button "33%" at bounding box center [520, 78] width 23 height 6
click at [538, 78] on button "50%" at bounding box center [543, 78] width 23 height 6
click at [533, 119] on div "Default" at bounding box center [554, 119] width 93 height 9
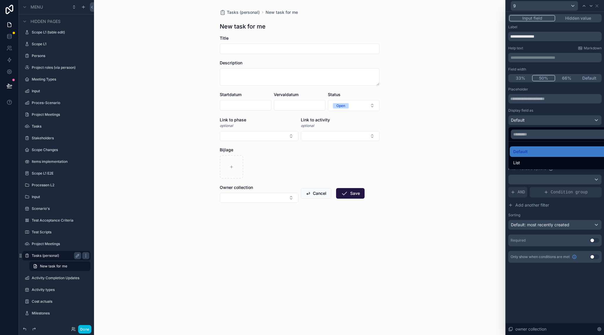
click at [533, 119] on div at bounding box center [555, 167] width 98 height 335
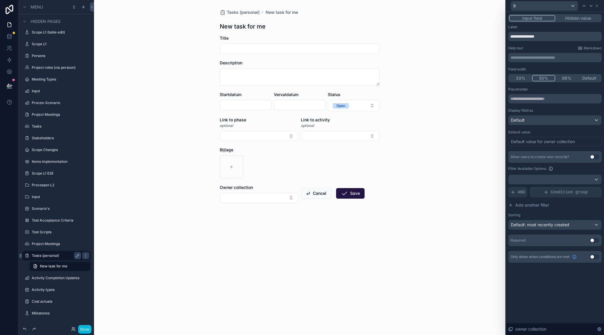
click at [537, 145] on div "Default value for owner collection" at bounding box center [554, 141] width 93 height 9
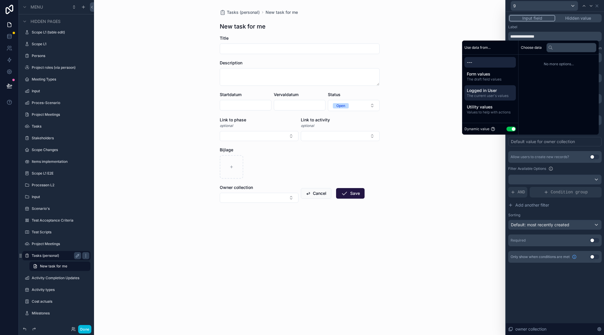
click at [483, 96] on span "The current user's values" at bounding box center [489, 95] width 47 height 5
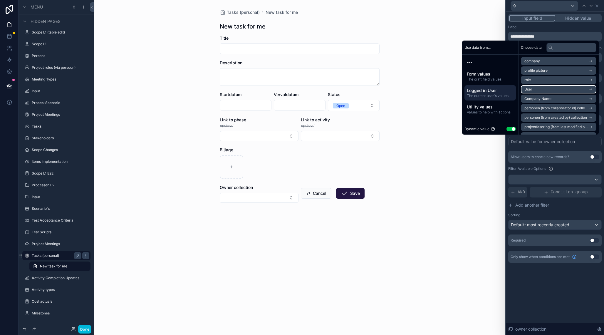
click at [541, 91] on li "User" at bounding box center [558, 89] width 75 height 8
click at [552, 73] on li "User" at bounding box center [558, 72] width 75 height 8
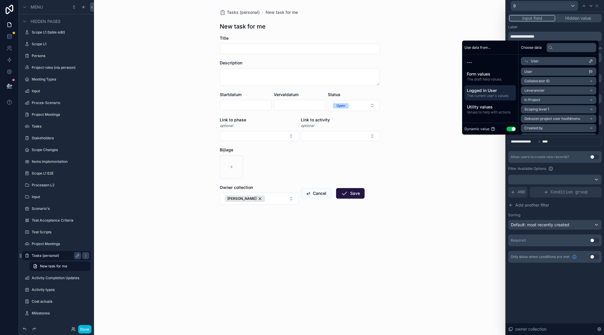
click at [451, 242] on div "Tasks (personal) New task for me New task for me Title Description Startdatum V…" at bounding box center [299, 167] width 411 height 335
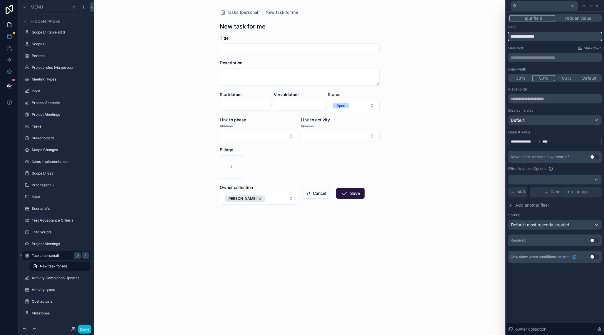
click at [510, 38] on input "**********" at bounding box center [554, 36] width 93 height 9
type input "**********"
click at [598, 6] on icon at bounding box center [596, 6] width 5 height 5
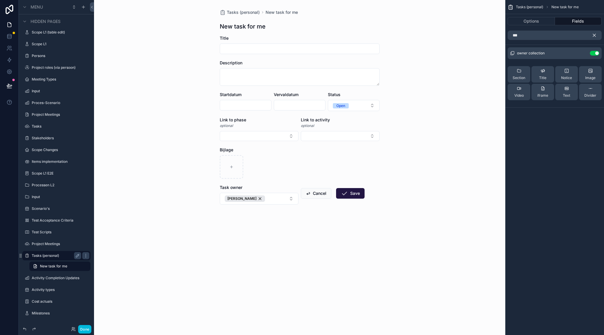
click at [594, 33] on icon "scrollable content" at bounding box center [593, 35] width 5 height 5
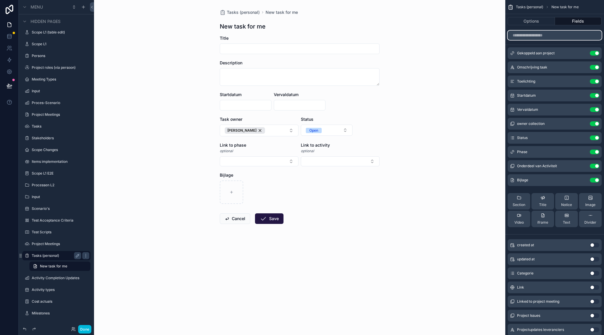
click at [535, 34] on input "scrollable content" at bounding box center [554, 35] width 94 height 9
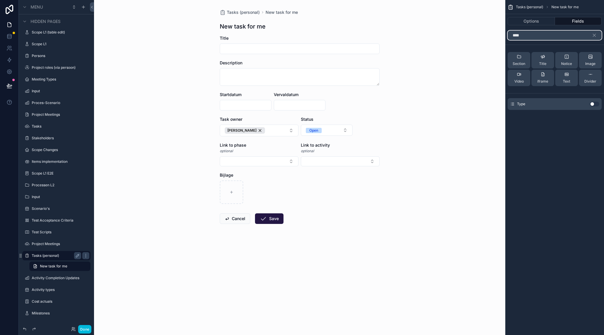
type input "****"
click at [594, 104] on button "Use setting" at bounding box center [593, 104] width 9 height 5
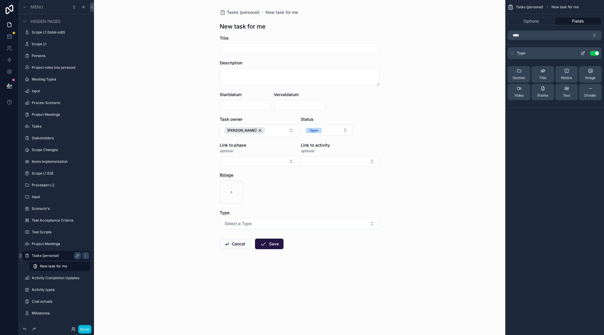
click at [582, 52] on icon "scrollable content" at bounding box center [582, 53] width 5 height 5
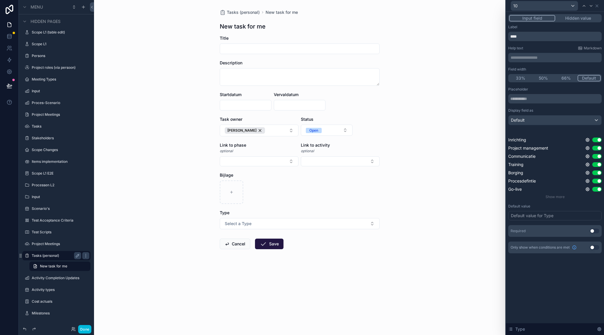
click at [528, 78] on button "33%" at bounding box center [520, 78] width 23 height 6
click at [597, 6] on icon at bounding box center [596, 6] width 5 height 5
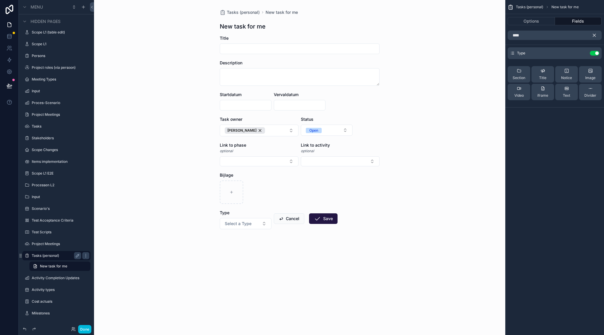
click at [595, 35] on icon "scrollable content" at bounding box center [593, 35] width 5 height 5
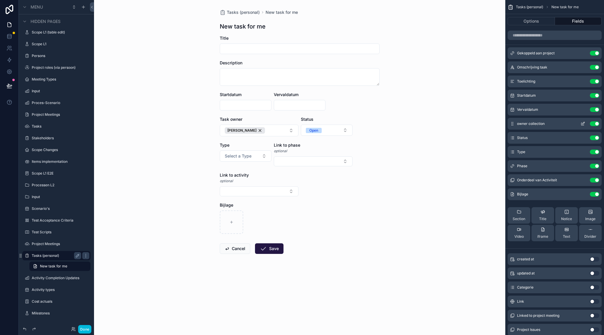
click at [582, 123] on icon "scrollable content" at bounding box center [582, 123] width 5 height 5
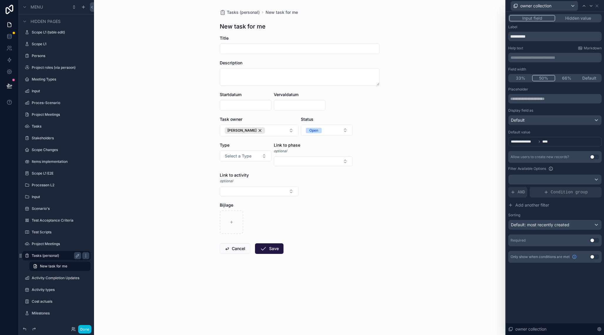
click at [520, 77] on button "33%" at bounding box center [520, 78] width 23 height 6
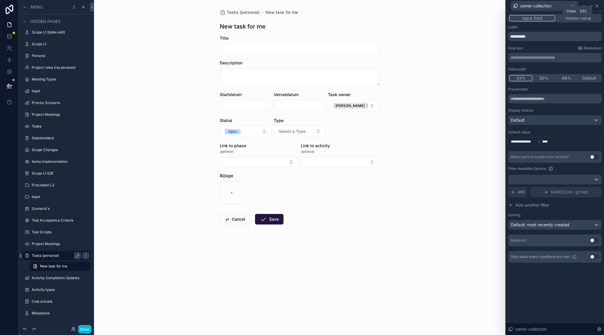
click at [598, 6] on icon at bounding box center [596, 6] width 5 height 5
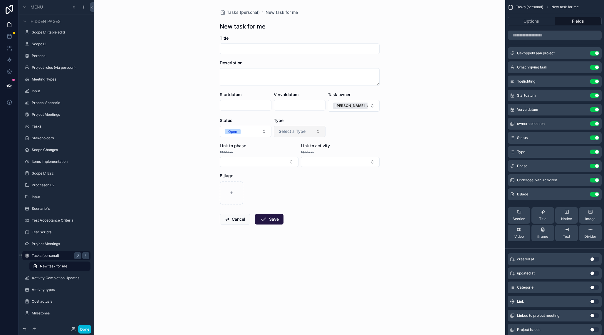
click at [302, 133] on span "Select a Type" at bounding box center [292, 131] width 27 height 6
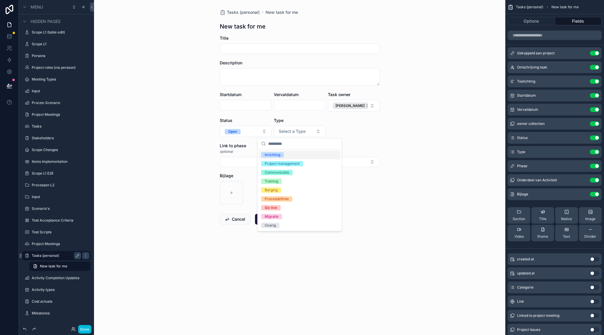
click at [375, 133] on form "Title Description Startdatum Vervaldatum Task owner Pieter Wolbers Status Open …" at bounding box center [300, 148] width 160 height 227
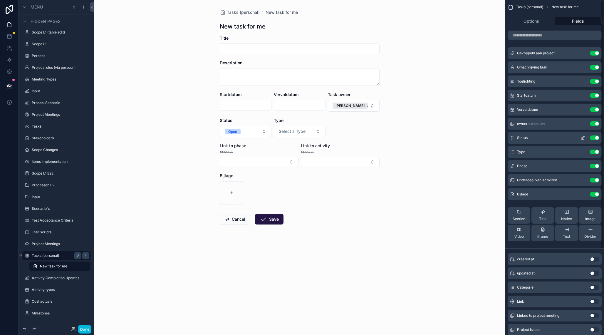
click at [583, 137] on icon "scrollable content" at bounding box center [583, 137] width 2 height 2
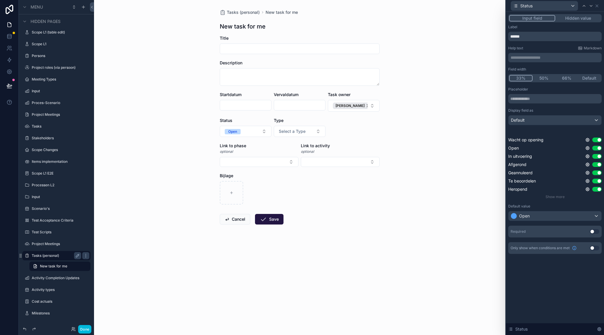
click at [594, 233] on button "Use setting" at bounding box center [593, 231] width 9 height 5
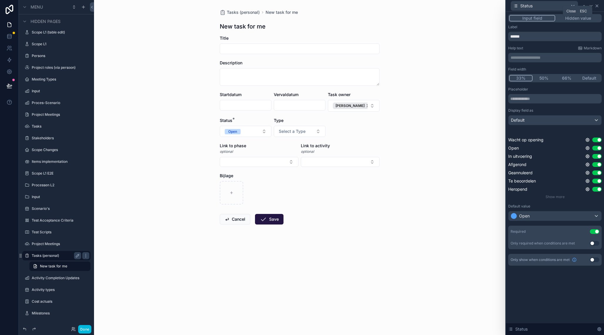
click at [597, 7] on icon at bounding box center [596, 6] width 5 height 5
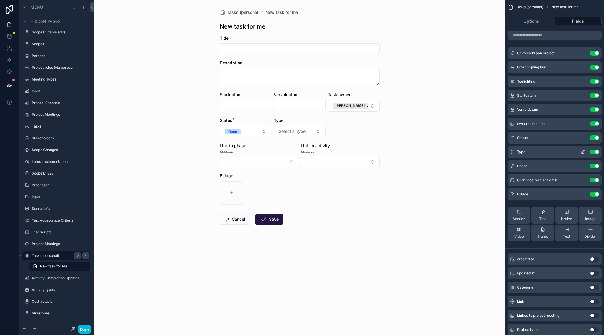
click at [583, 152] on icon "scrollable content" at bounding box center [582, 151] width 5 height 5
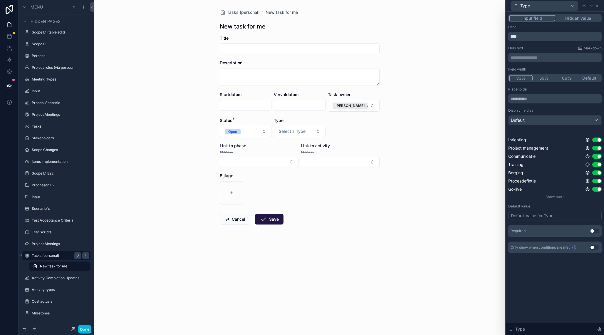
click at [594, 231] on button "Use setting" at bounding box center [593, 230] width 9 height 5
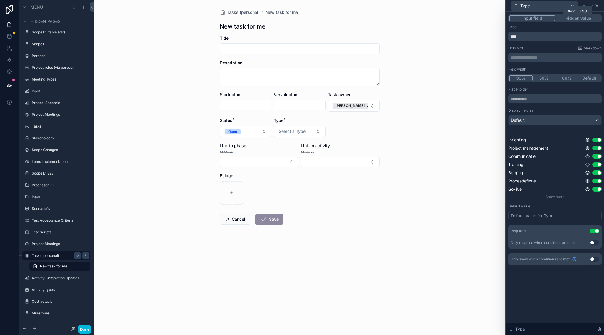
click at [598, 7] on icon at bounding box center [596, 6] width 5 height 5
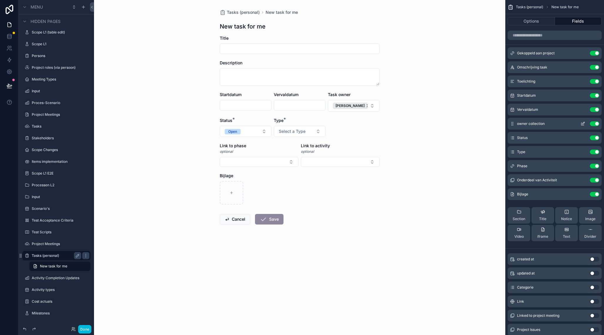
click at [581, 124] on icon "scrollable content" at bounding box center [582, 123] width 5 height 5
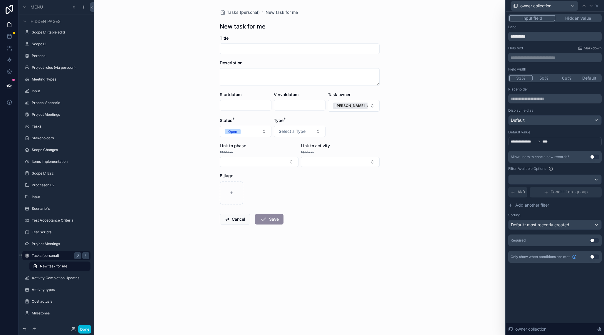
click at [592, 241] on button "Use setting" at bounding box center [593, 240] width 9 height 5
click at [596, 7] on icon at bounding box center [596, 6] width 2 height 2
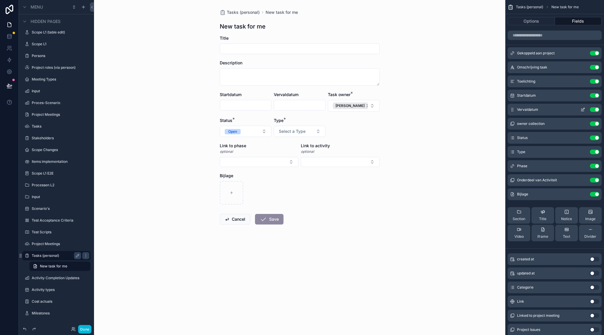
click at [584, 110] on icon "scrollable content" at bounding box center [582, 109] width 5 height 5
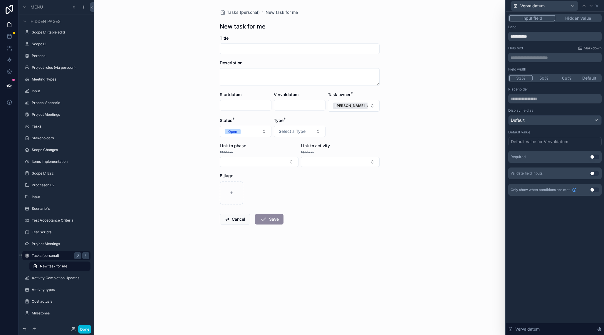
click at [594, 157] on button "Use setting" at bounding box center [593, 156] width 9 height 5
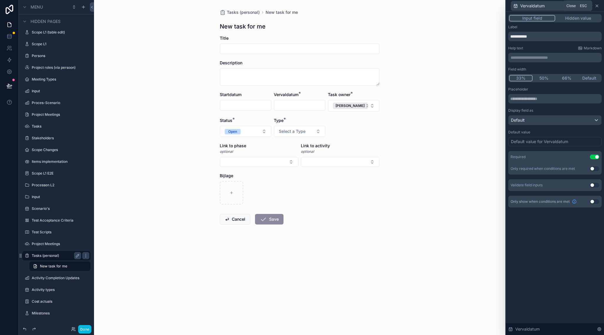
click at [597, 6] on icon at bounding box center [596, 6] width 5 height 5
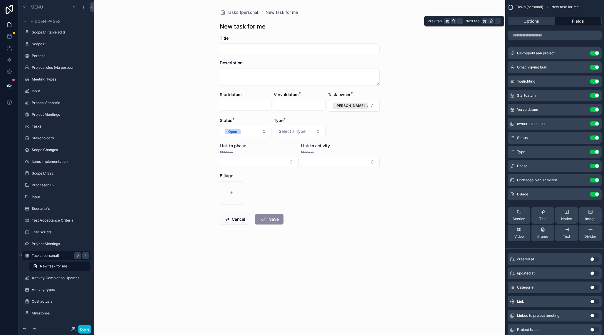
click at [532, 22] on button "Options" at bounding box center [530, 21] width 47 height 8
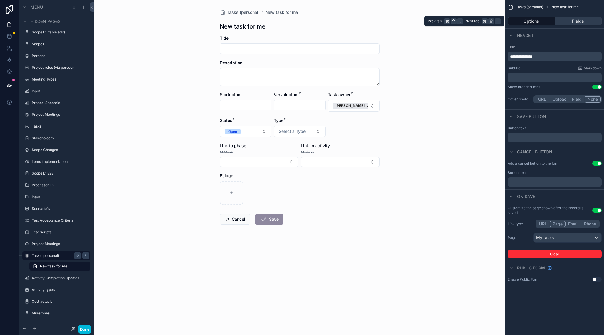
click at [572, 21] on button "Fields" at bounding box center [578, 21] width 47 height 8
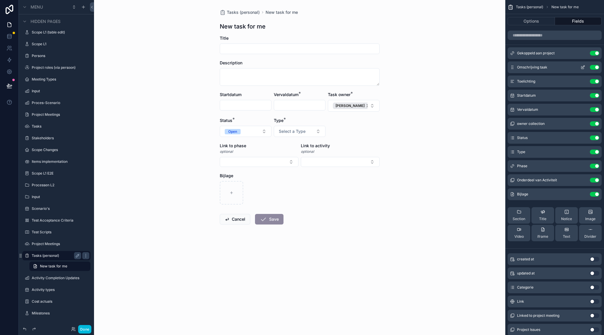
click at [582, 68] on icon "scrollable content" at bounding box center [583, 66] width 2 height 2
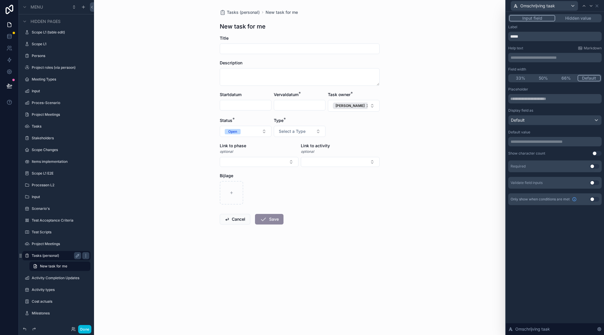
click at [594, 168] on button "Use setting" at bounding box center [593, 166] width 9 height 5
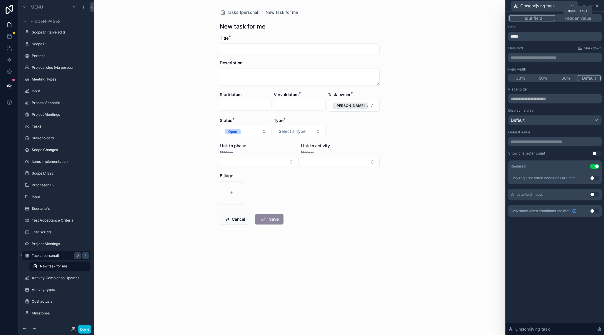
click at [597, 6] on icon at bounding box center [596, 6] width 2 height 2
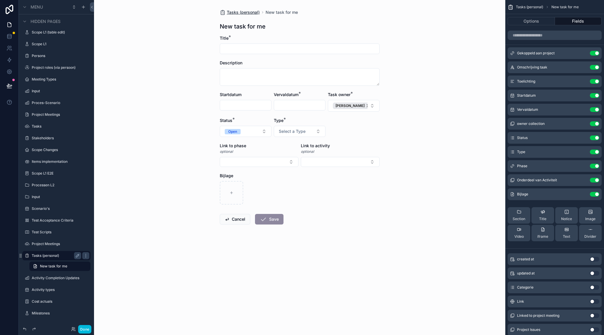
click at [239, 14] on span "Tasks (personal)" at bounding box center [243, 12] width 33 height 6
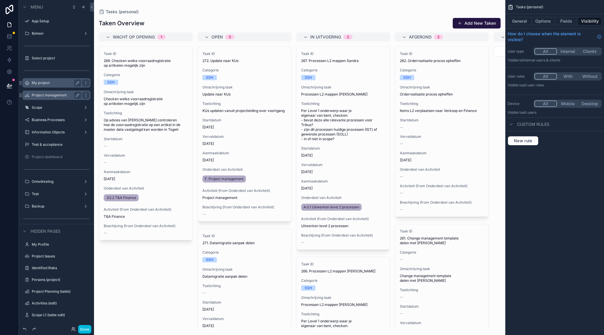
click at [50, 84] on label "My project" at bounding box center [55, 82] width 47 height 5
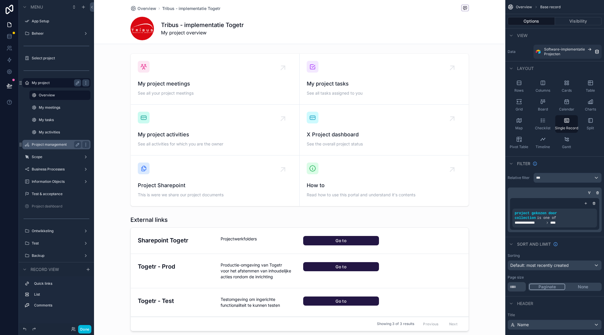
click at [85, 331] on button "Done" at bounding box center [84, 329] width 13 height 9
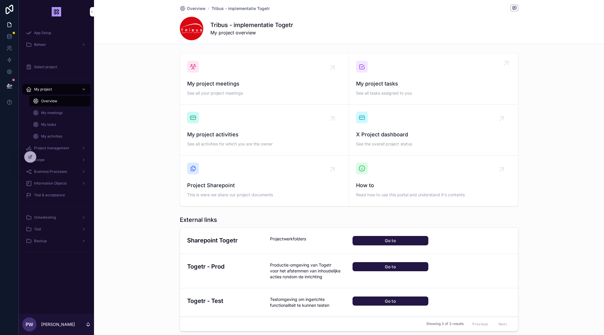
click at [386, 81] on span "My project tasks" at bounding box center [433, 84] width 155 height 8
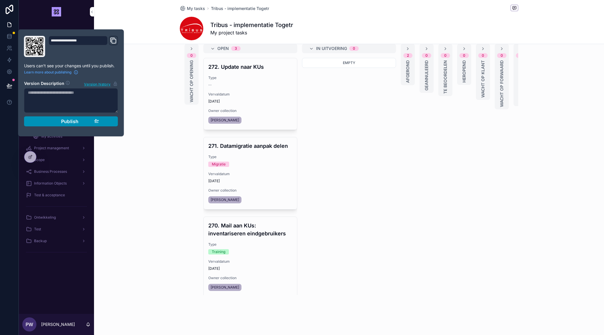
click at [81, 125] on button "Publish" at bounding box center [71, 121] width 94 height 10
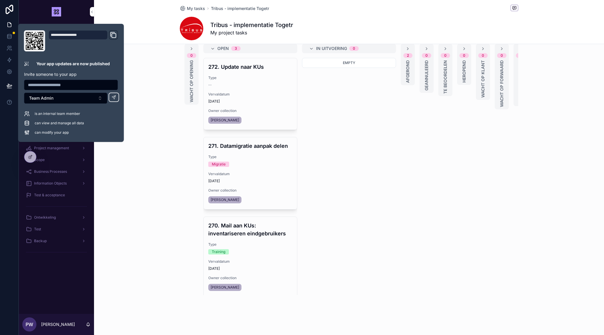
click at [156, 209] on div "Past meetings Your past project meetings New personal task 0 Wacht op opening O…" at bounding box center [349, 150] width 510 height 294
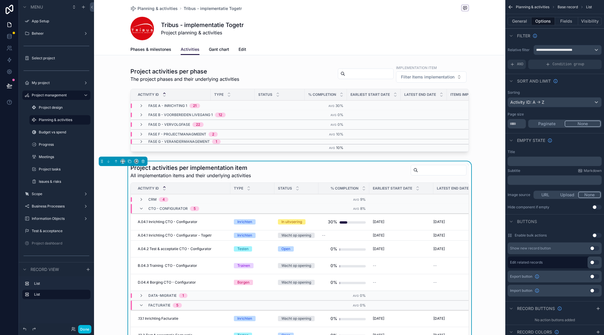
scroll to position [54, 0]
